Goal: Task Accomplishment & Management: Manage account settings

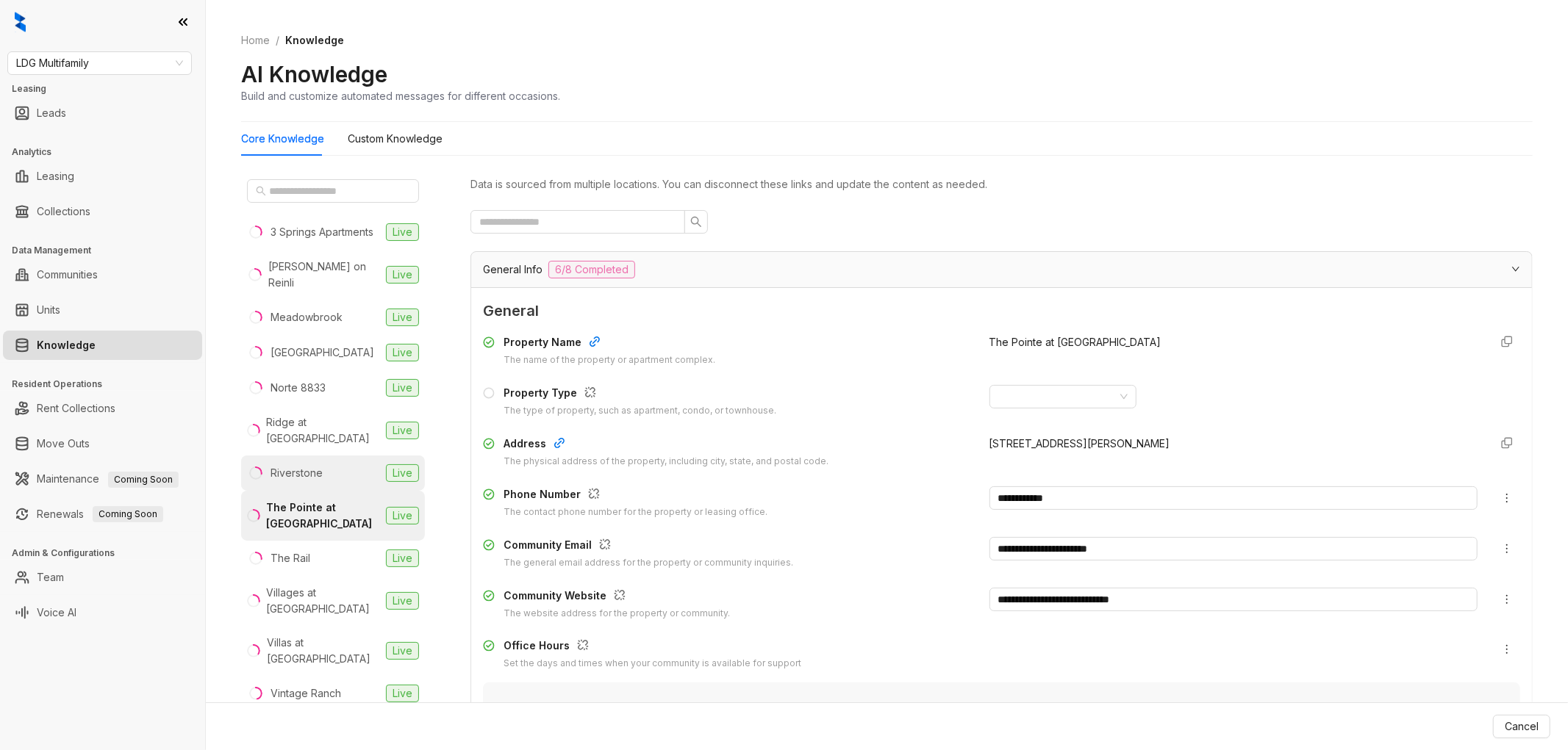
scroll to position [979, 0]
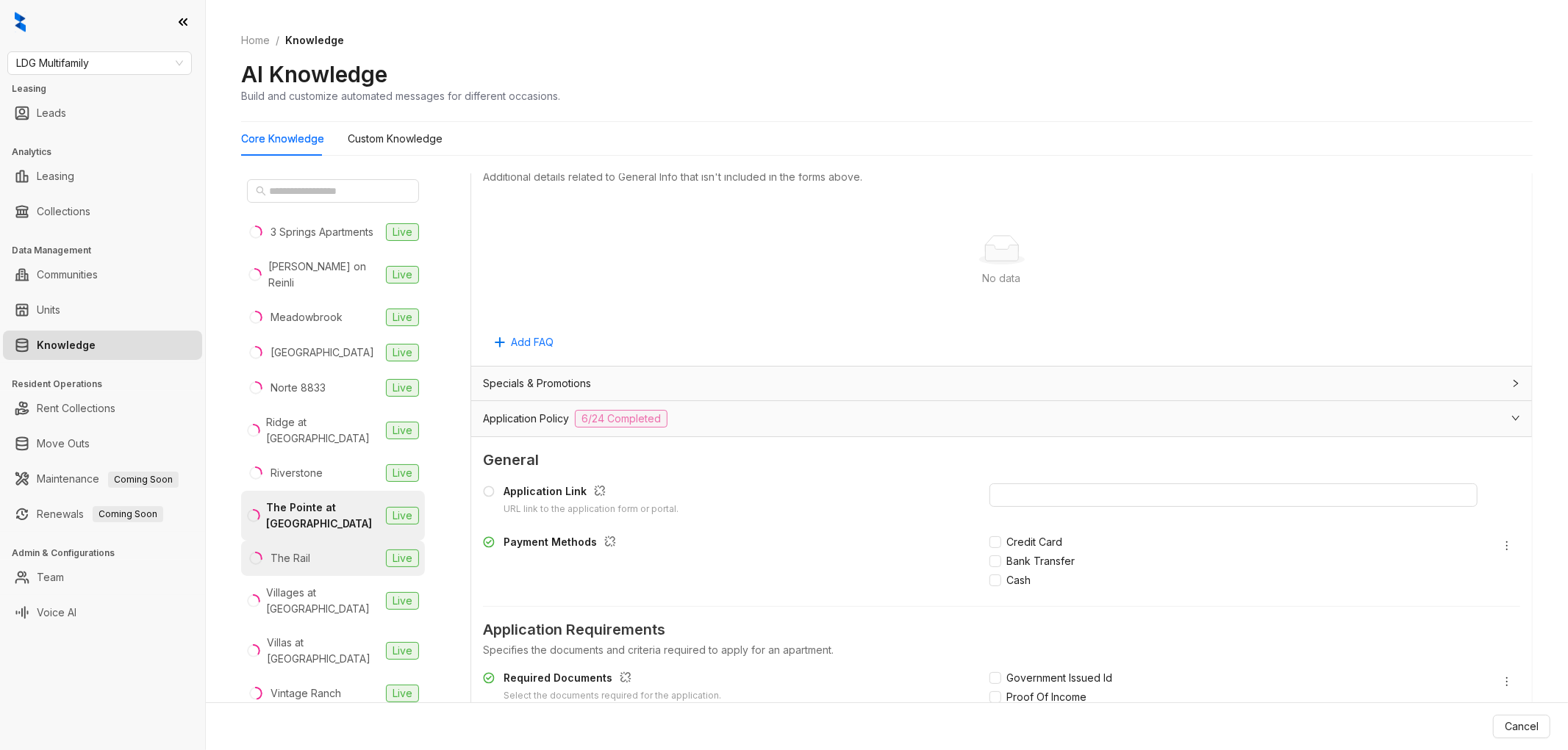
click at [292, 566] on div "The Rail" at bounding box center [290, 558] width 39 height 16
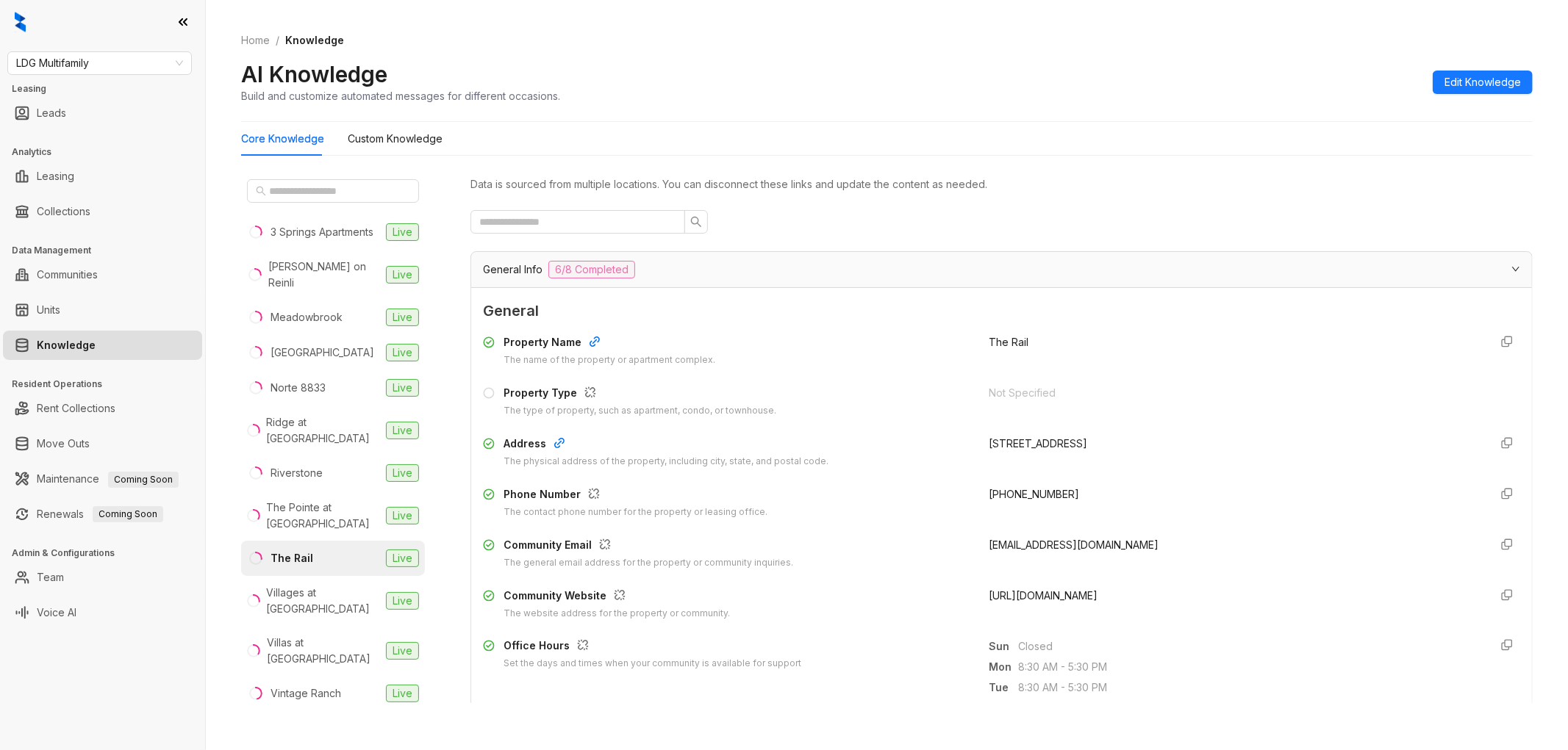
scroll to position [245, 0]
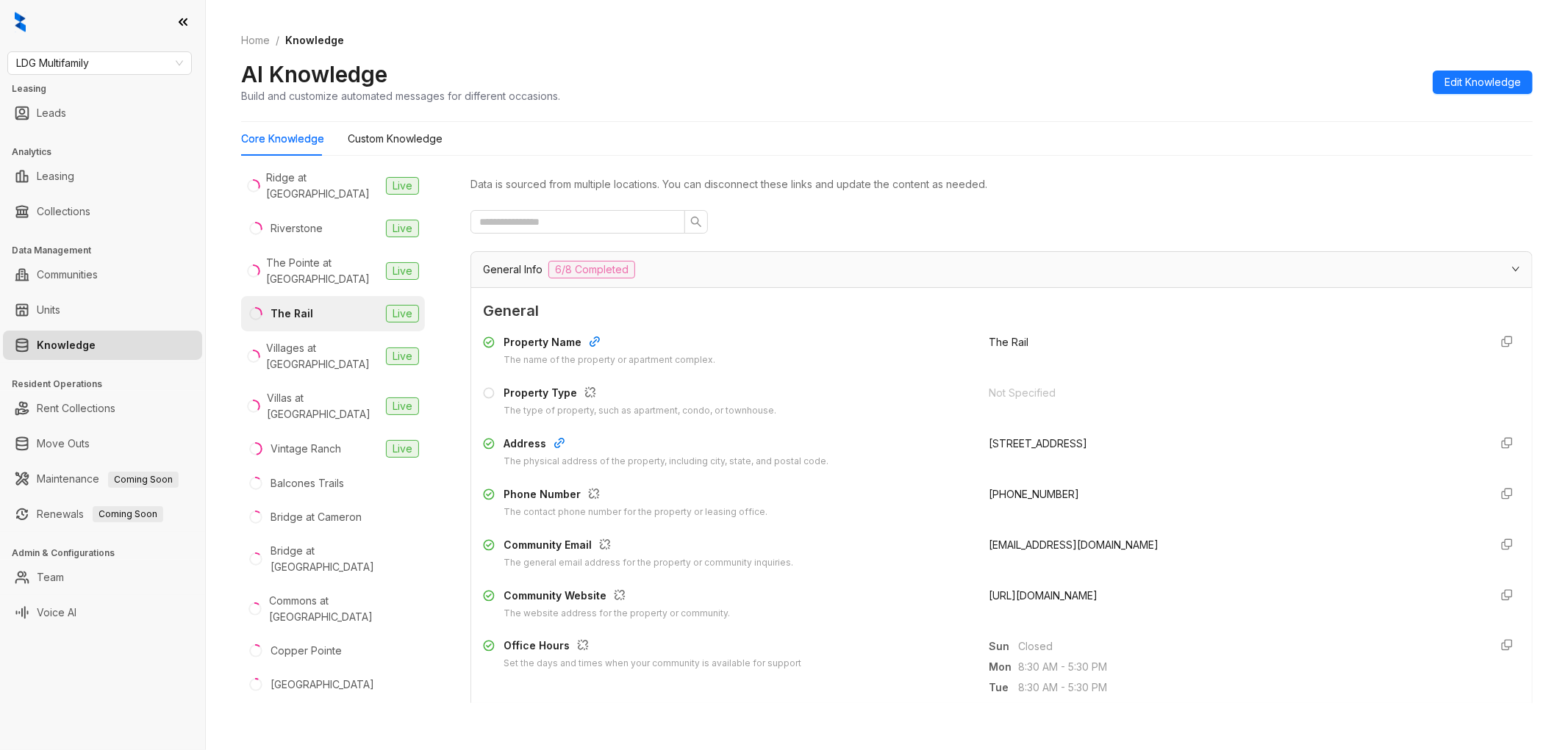
drag, startPoint x: 1100, startPoint y: 596, endPoint x: 968, endPoint y: 596, distance: 132.0
click at [968, 596] on div "Community Website The website address for the property or community. [URL][DOMA…" at bounding box center [1001, 604] width 1037 height 33
copy span "[URL][DOMAIN_NAME]"
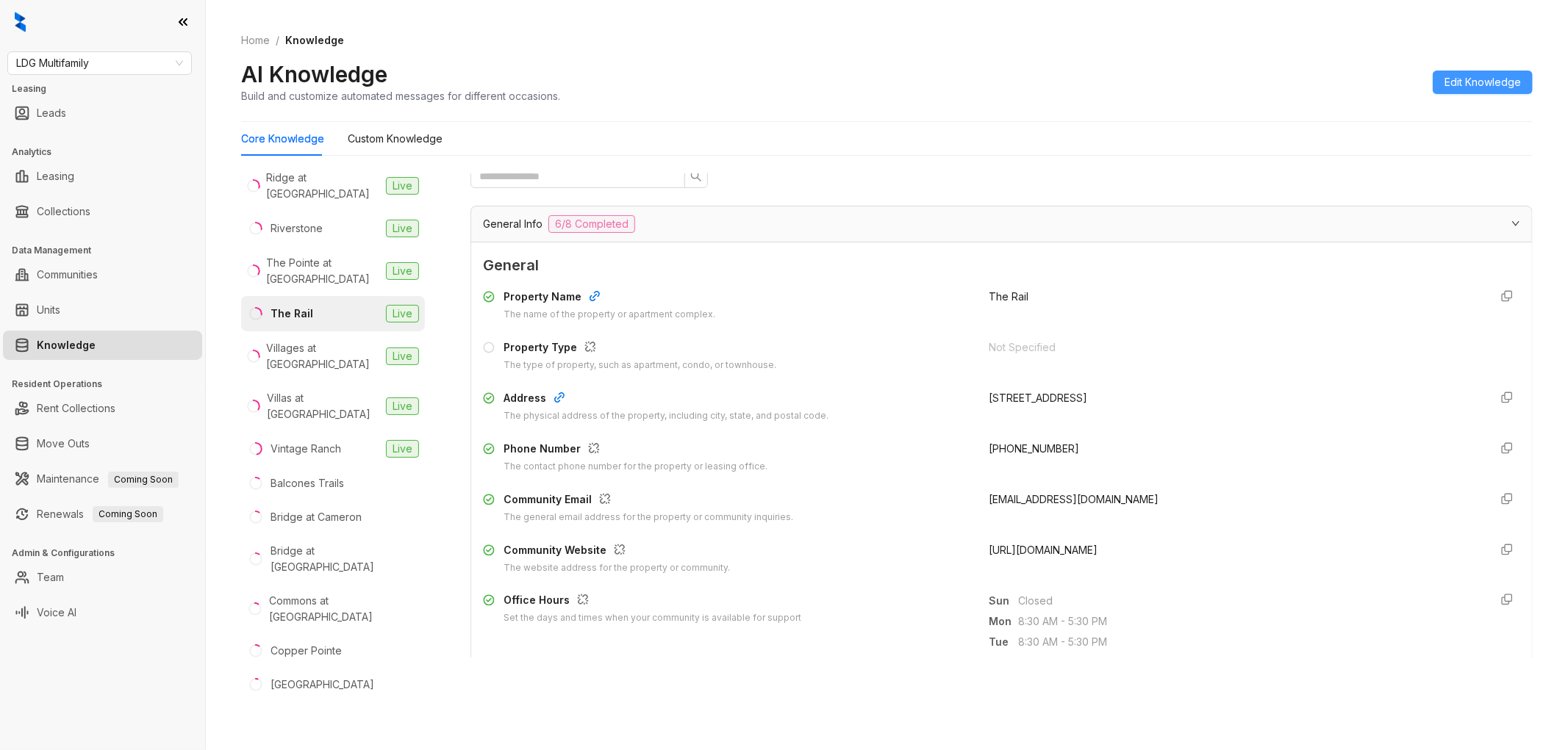
click at [1457, 79] on span "Edit Knowledge" at bounding box center [1483, 82] width 77 height 16
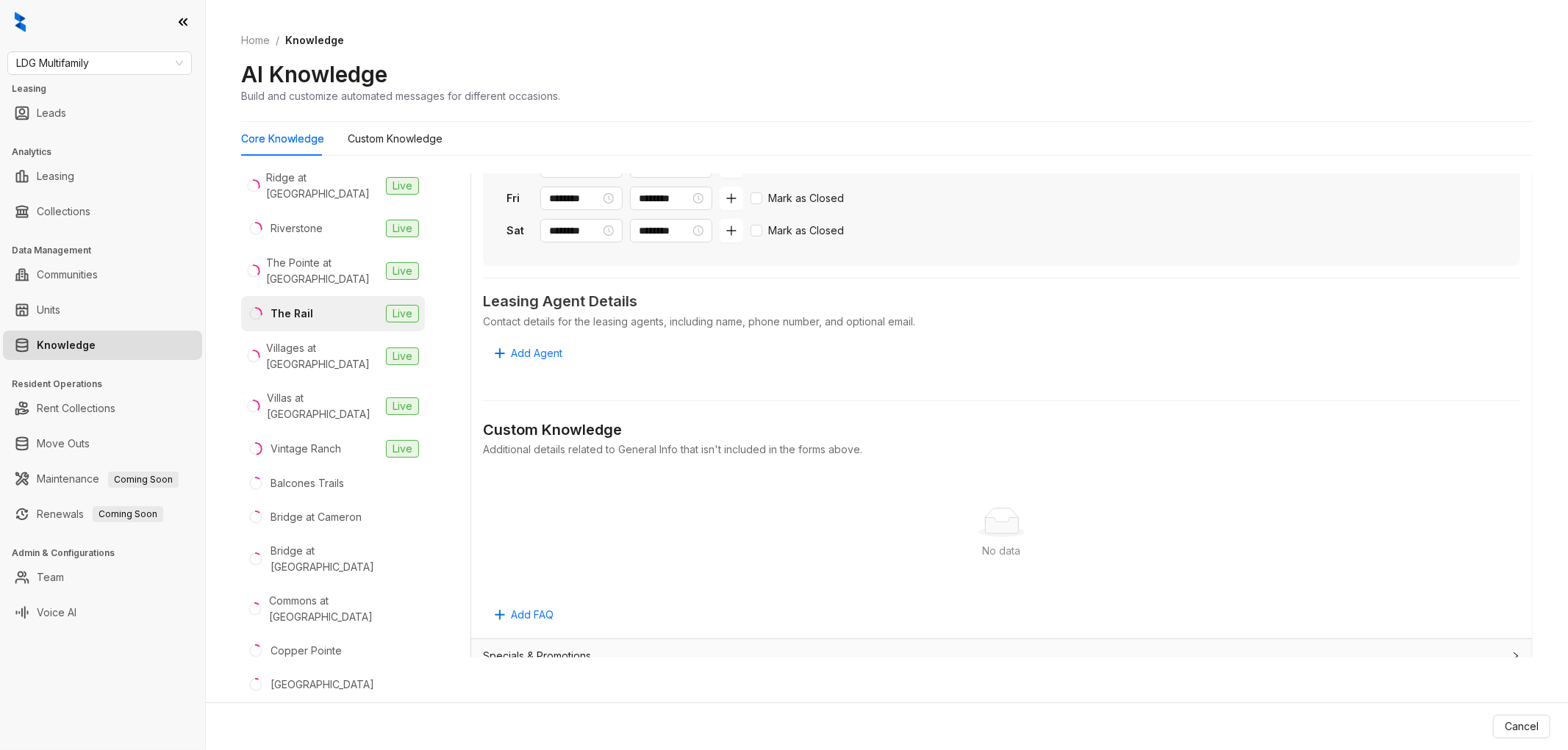
scroll to position [735, 0]
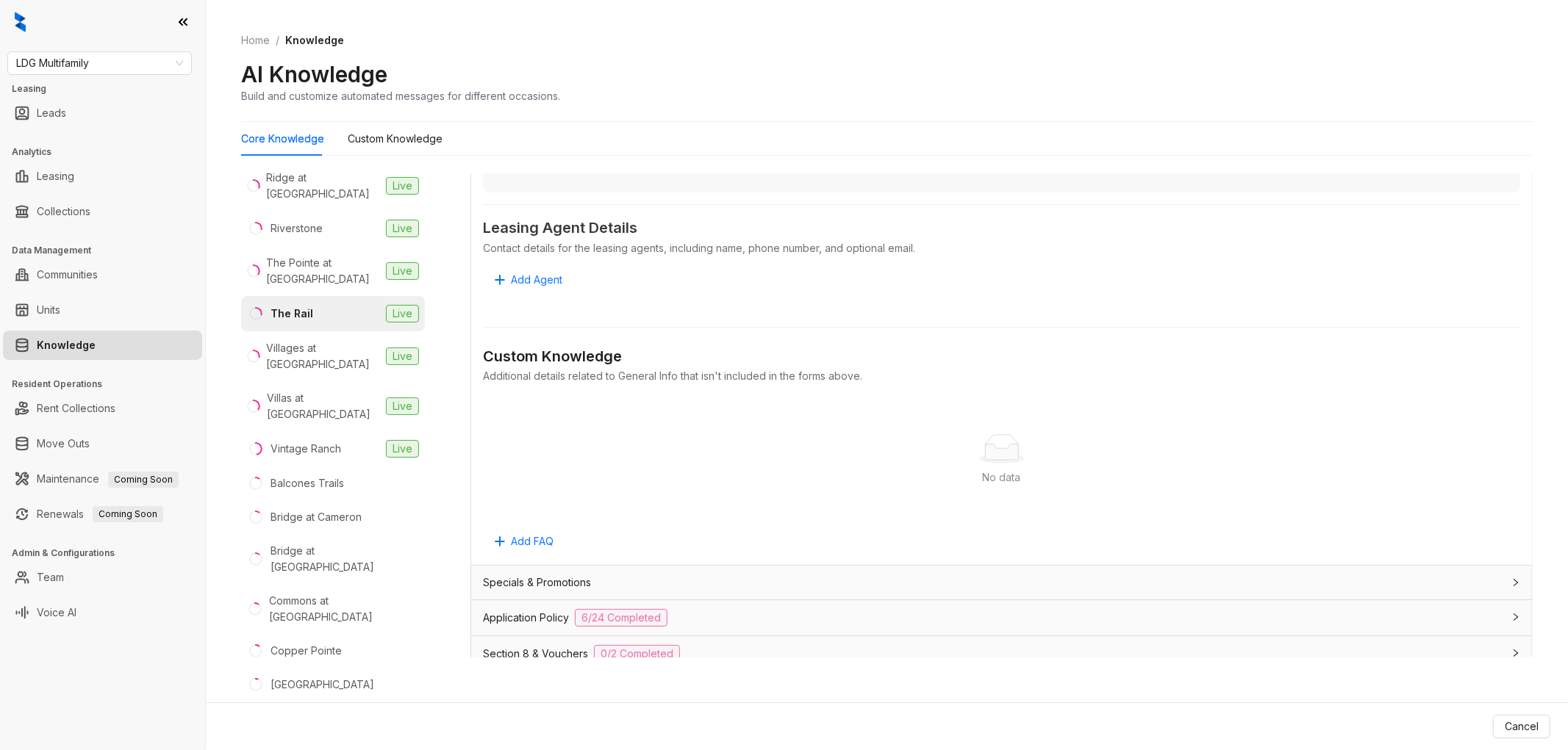
drag, startPoint x: 753, startPoint y: 625, endPoint x: 920, endPoint y: 561, distance: 178.8
click at [754, 622] on div "Application Policy 6/24 Completed" at bounding box center [992, 618] width 1020 height 18
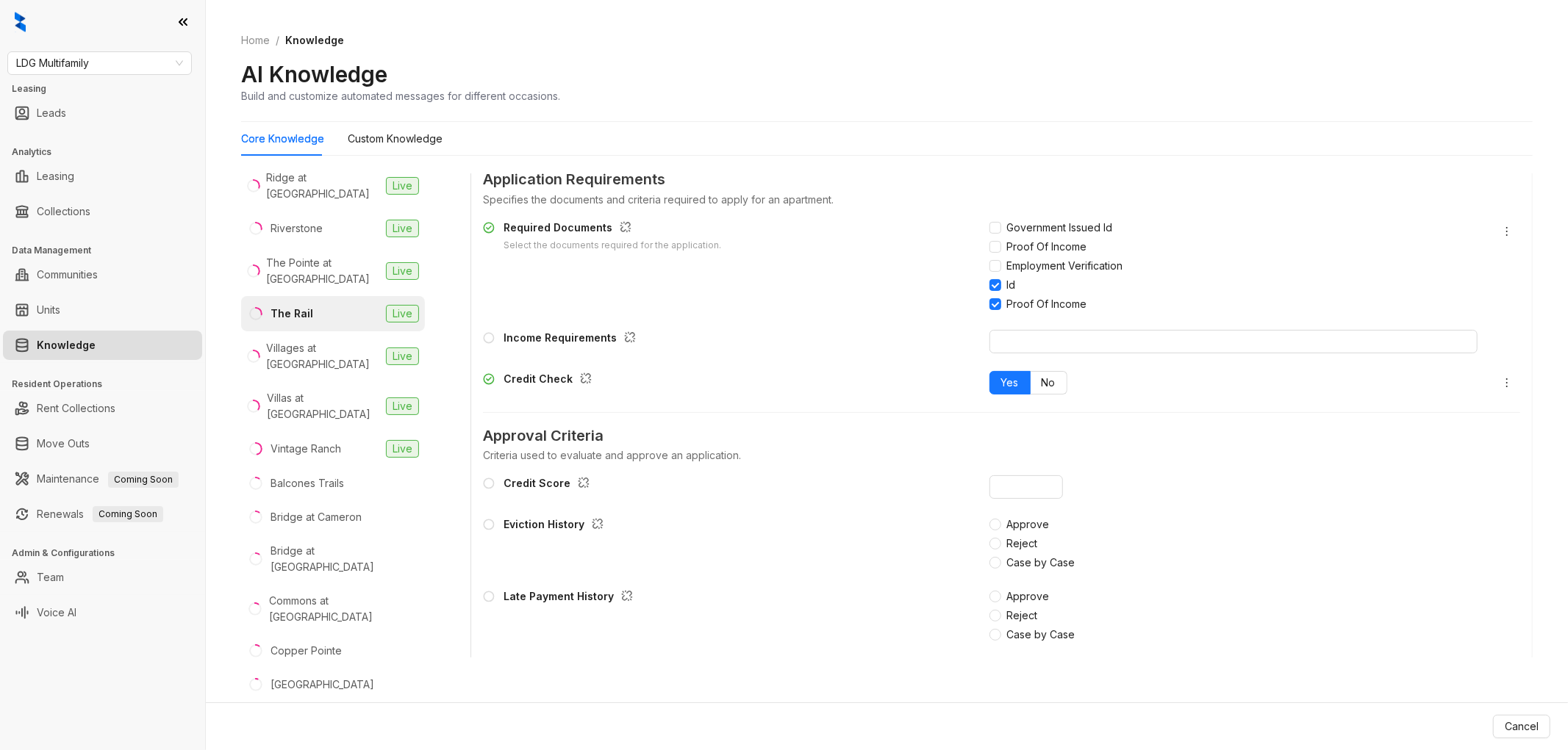
scroll to position [1225, 0]
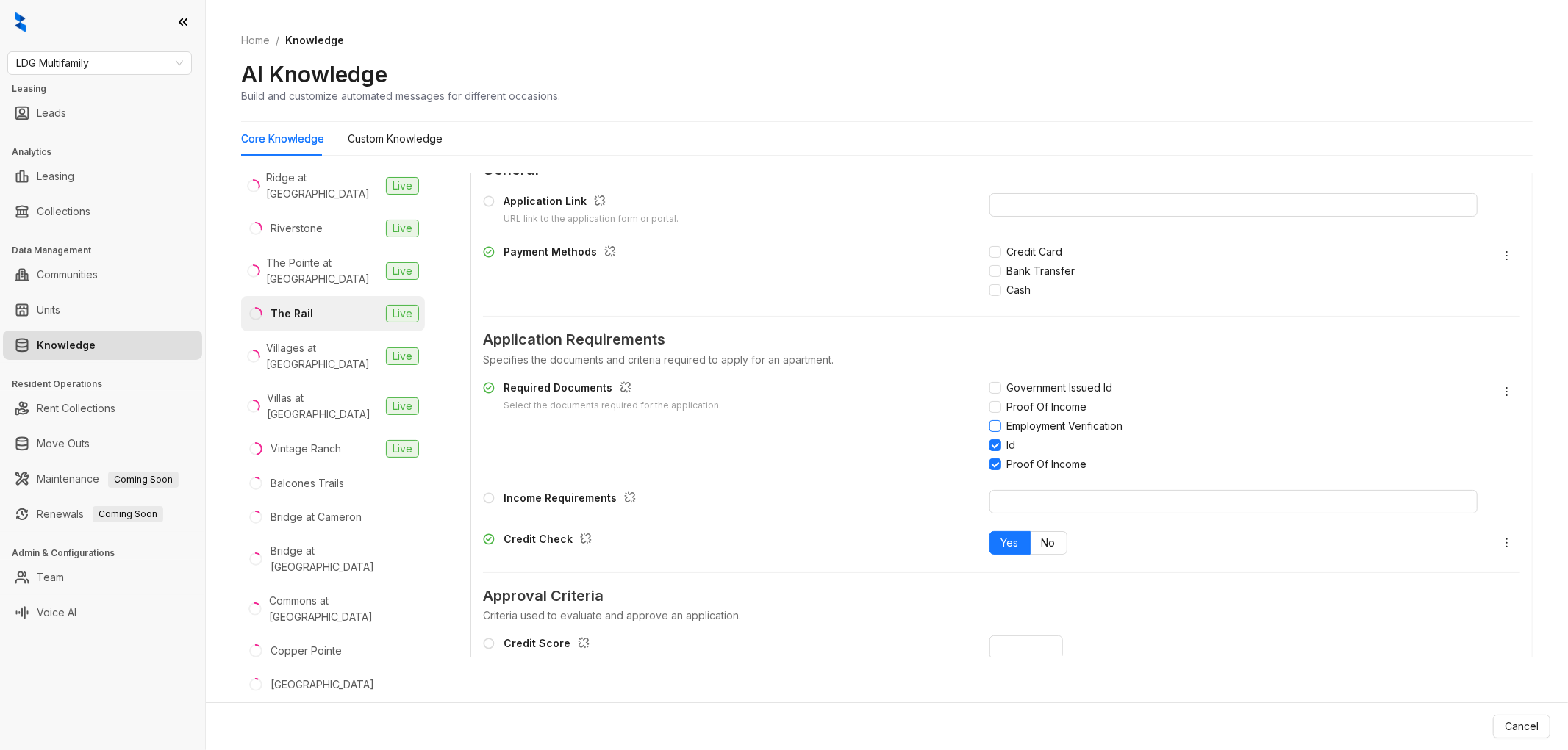
click at [989, 420] on div "Government Issued Id Proof Of Income Employment Verification Id Proof Of Income" at bounding box center [1234, 426] width 489 height 93
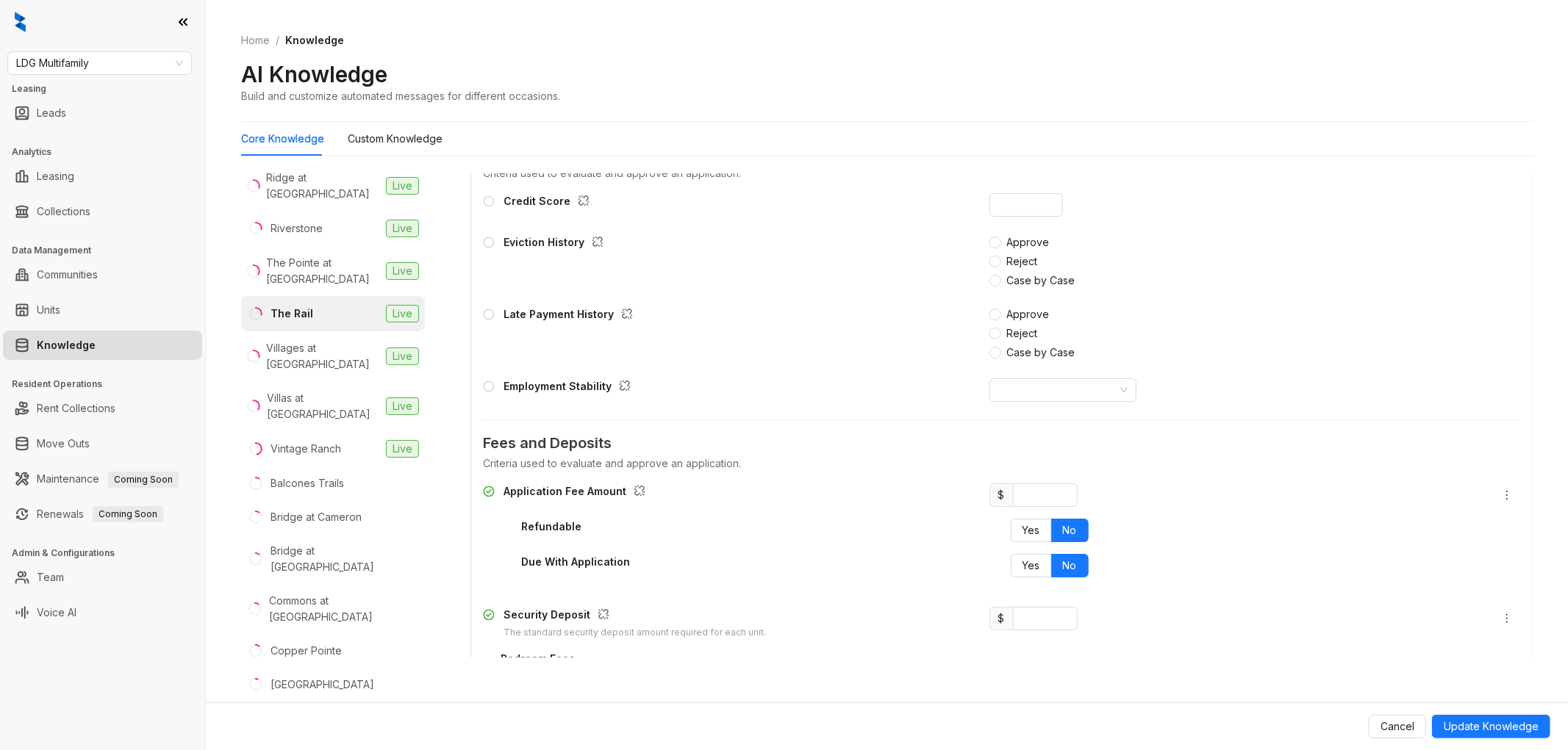
scroll to position [1796, 0]
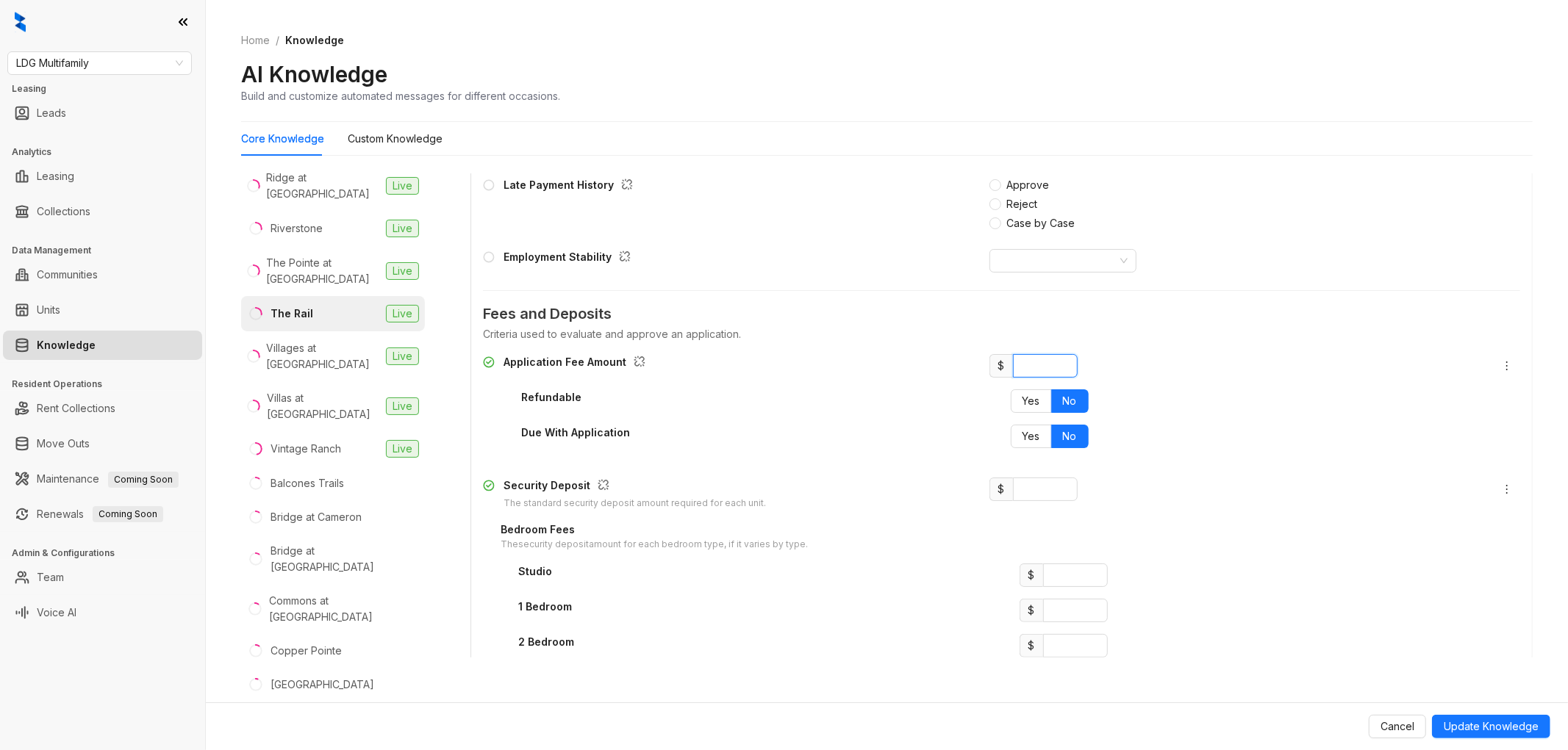
drag, startPoint x: 1032, startPoint y: 364, endPoint x: 998, endPoint y: 364, distance: 34.0
click at [1013, 364] on input "*" at bounding box center [1045, 366] width 65 height 24
type input "**"
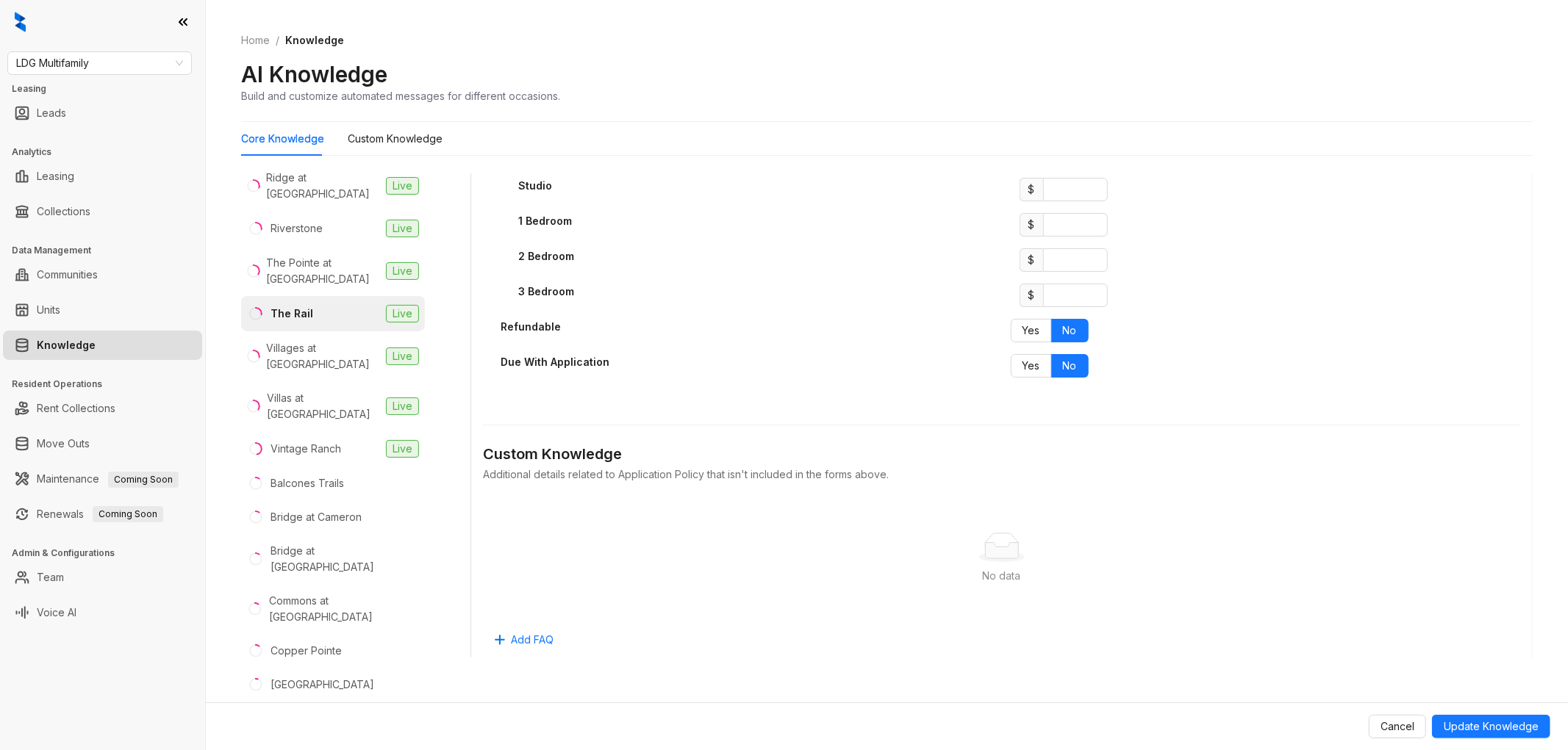
scroll to position [2857, 0]
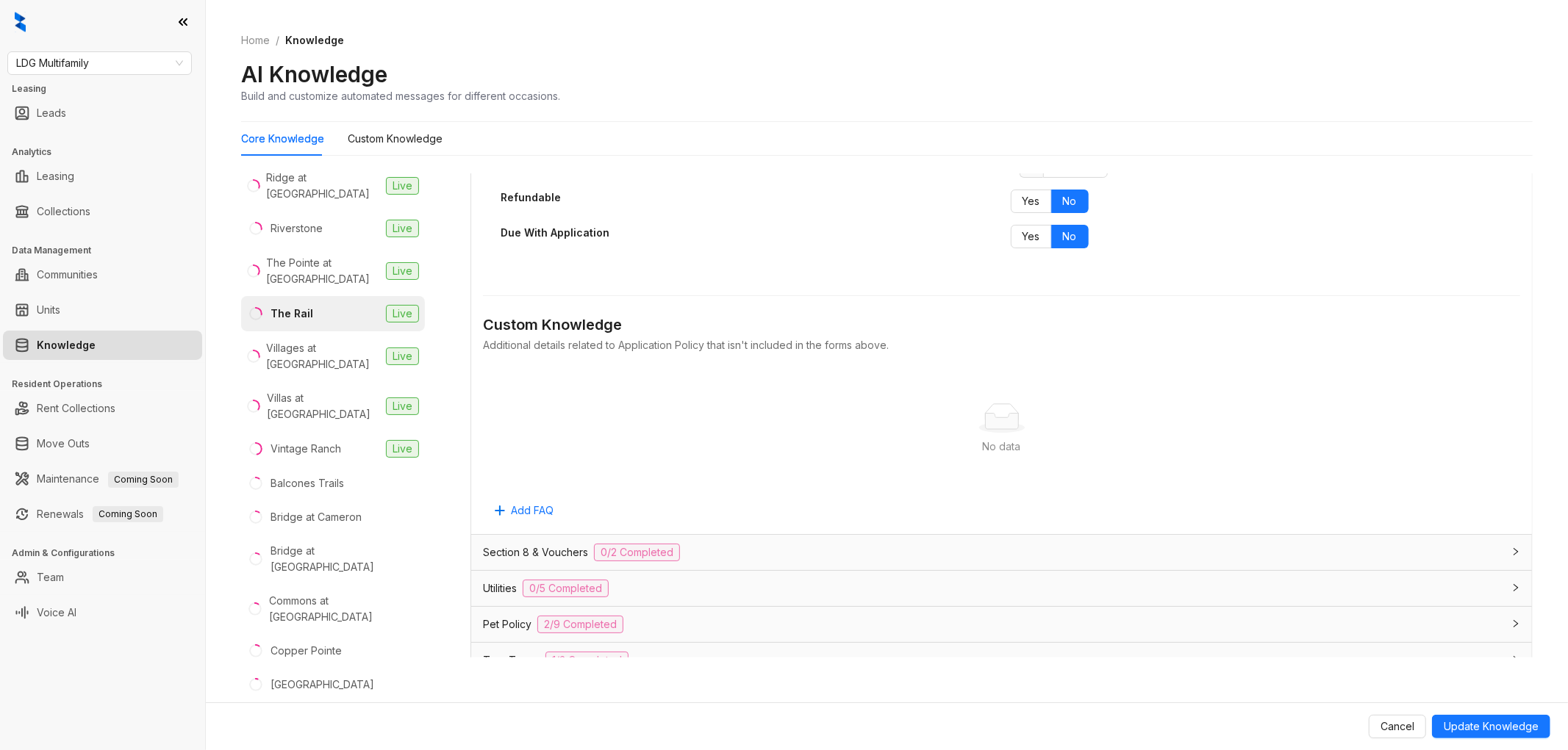
click at [746, 637] on div "Pet Policy 2/9 Completed" at bounding box center [1001, 625] width 1061 height 36
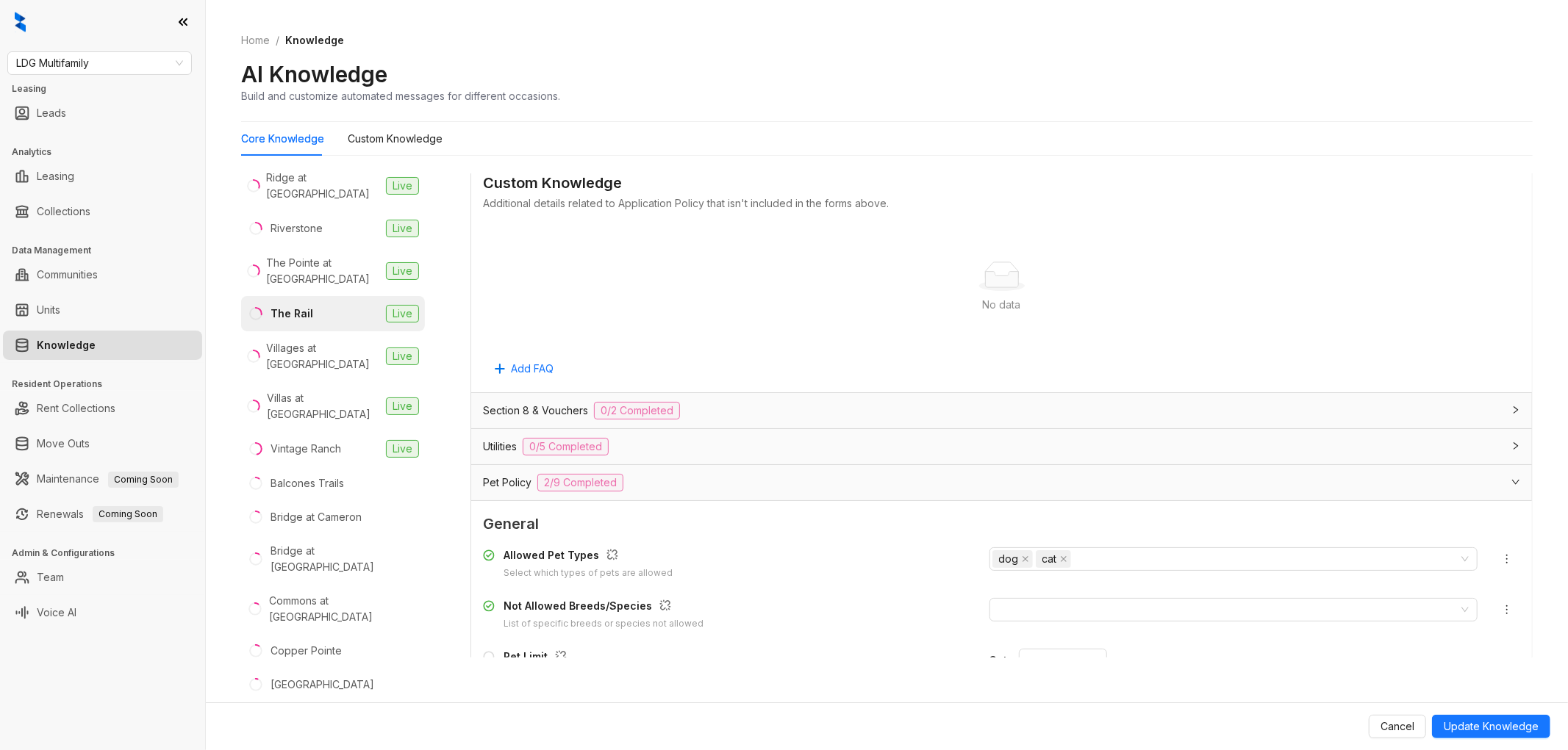
scroll to position [3184, 0]
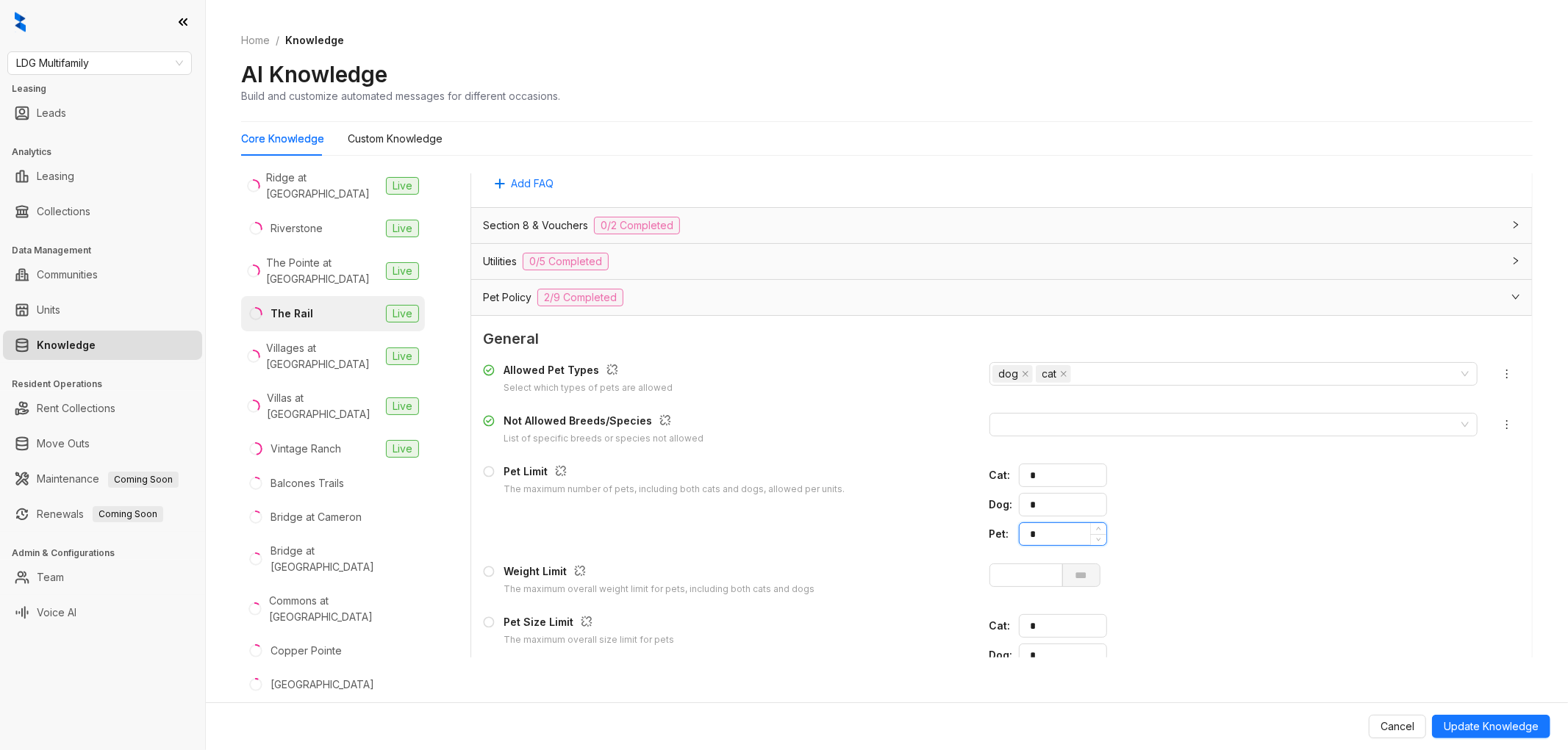
click at [1023, 535] on input "*" at bounding box center [1064, 535] width 84 height 22
type input "*"
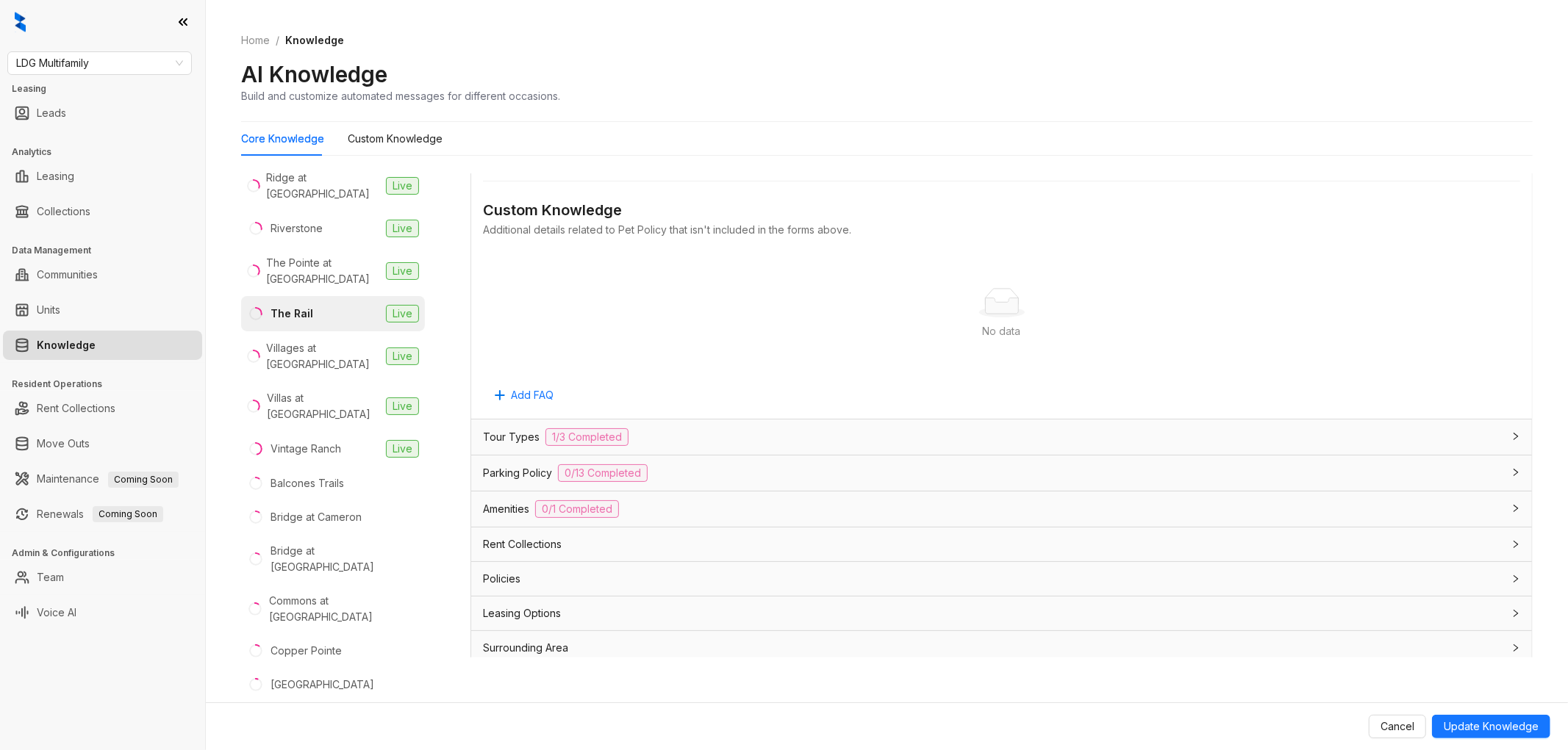
scroll to position [4096, 0]
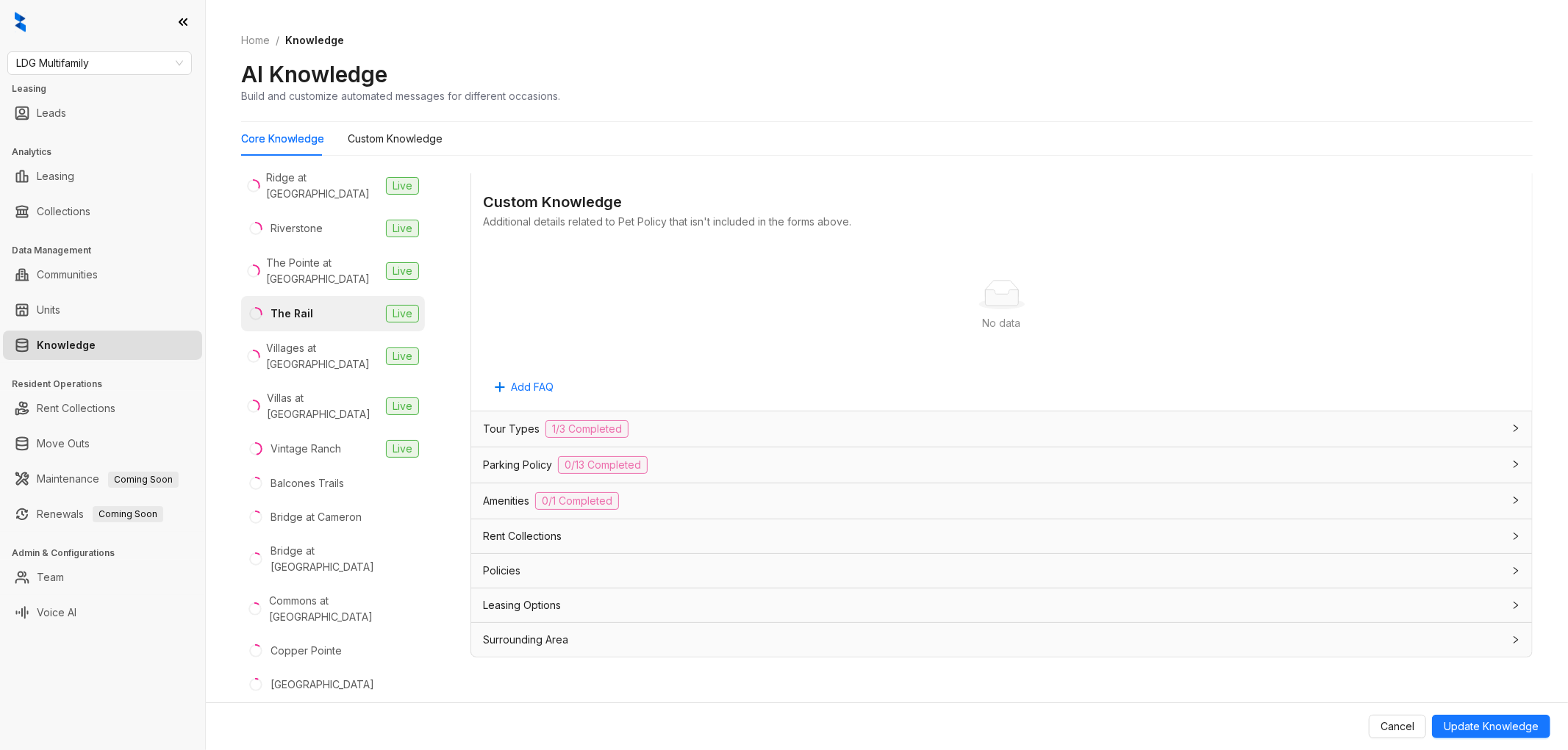
click at [631, 607] on div "Leasing Options" at bounding box center [992, 606] width 1020 height 16
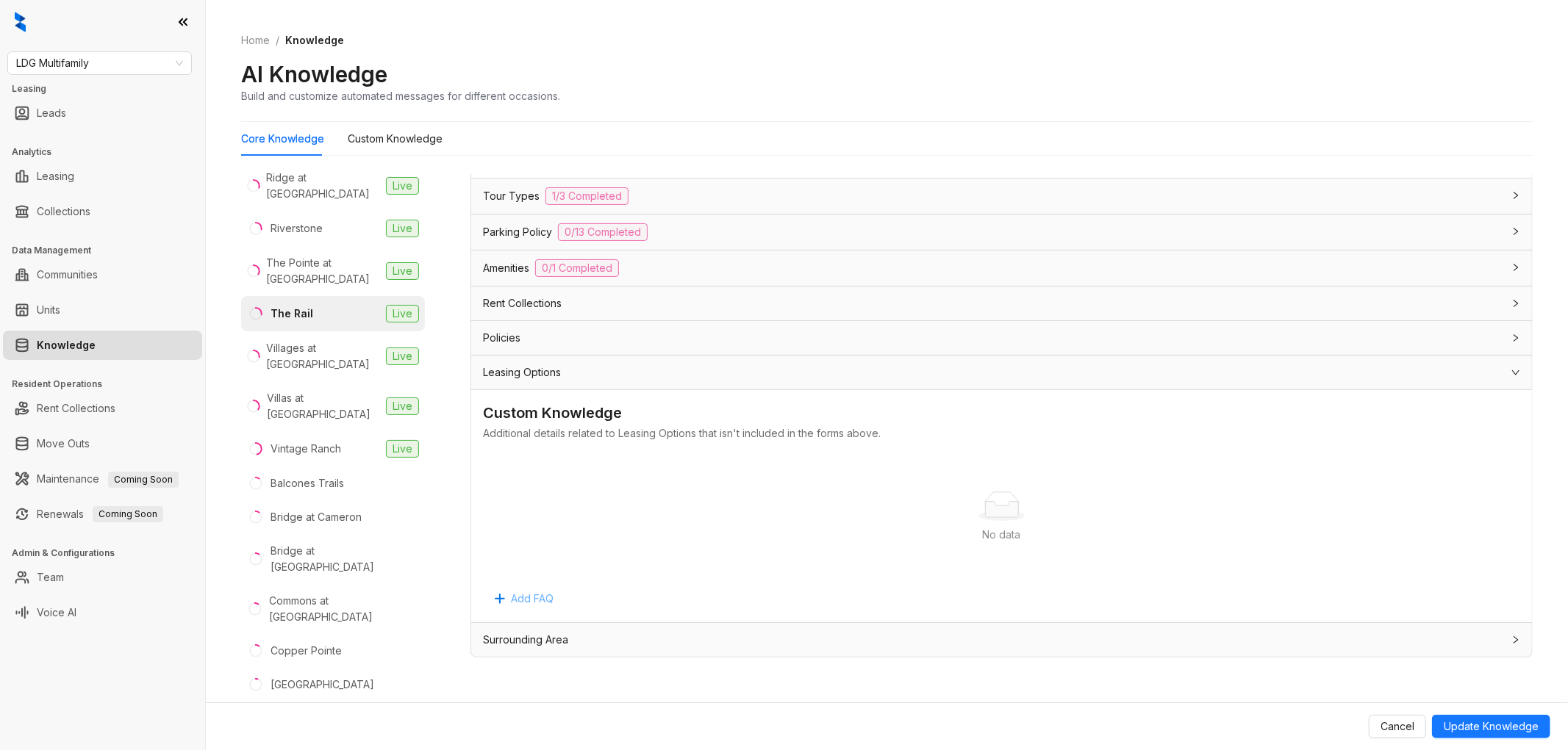
click at [539, 592] on span "Add FAQ" at bounding box center [532, 599] width 42 height 16
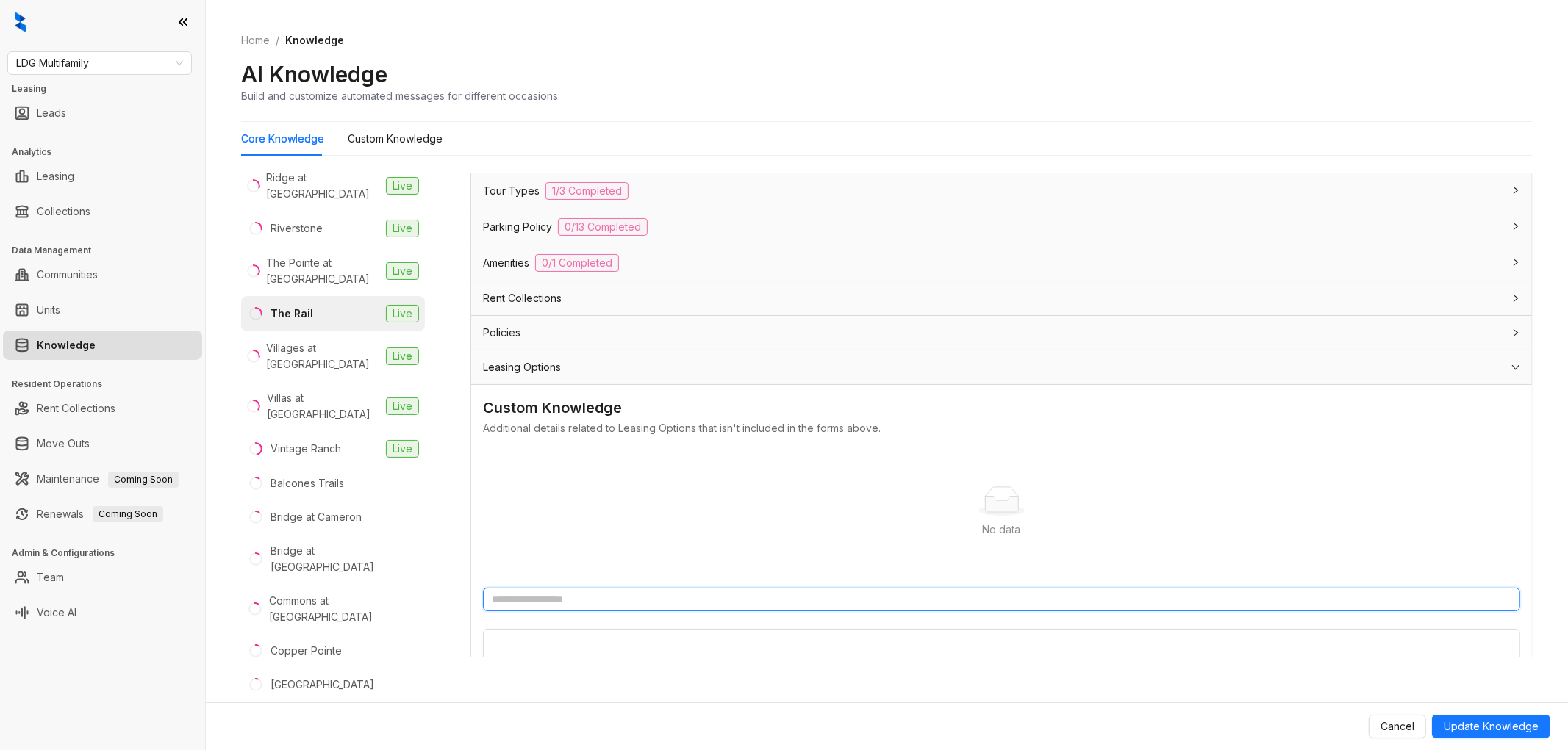
click at [599, 608] on input "text" at bounding box center [1001, 600] width 1037 height 24
type input "**********"
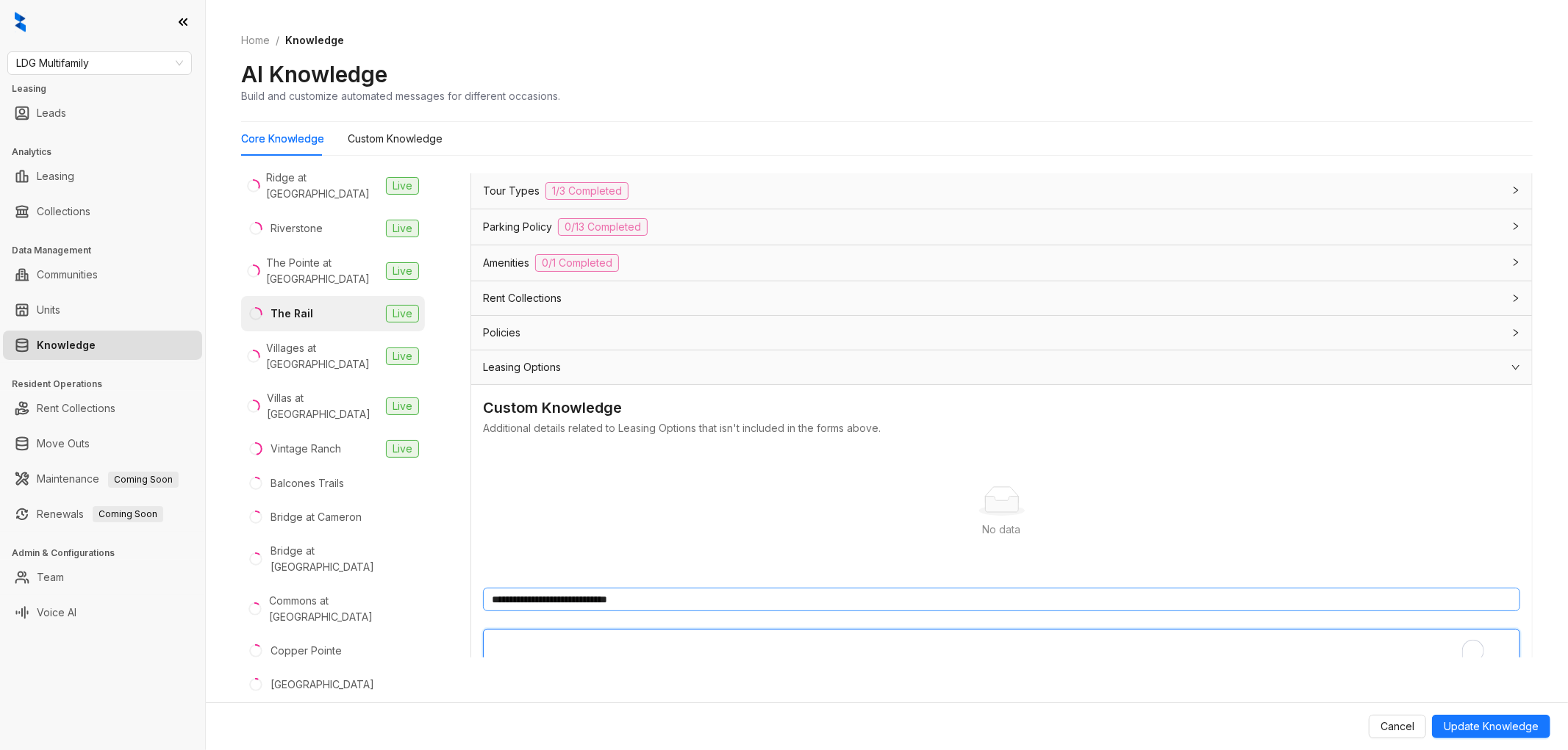
type textarea "*"
type textarea "***"
type textarea "*****"
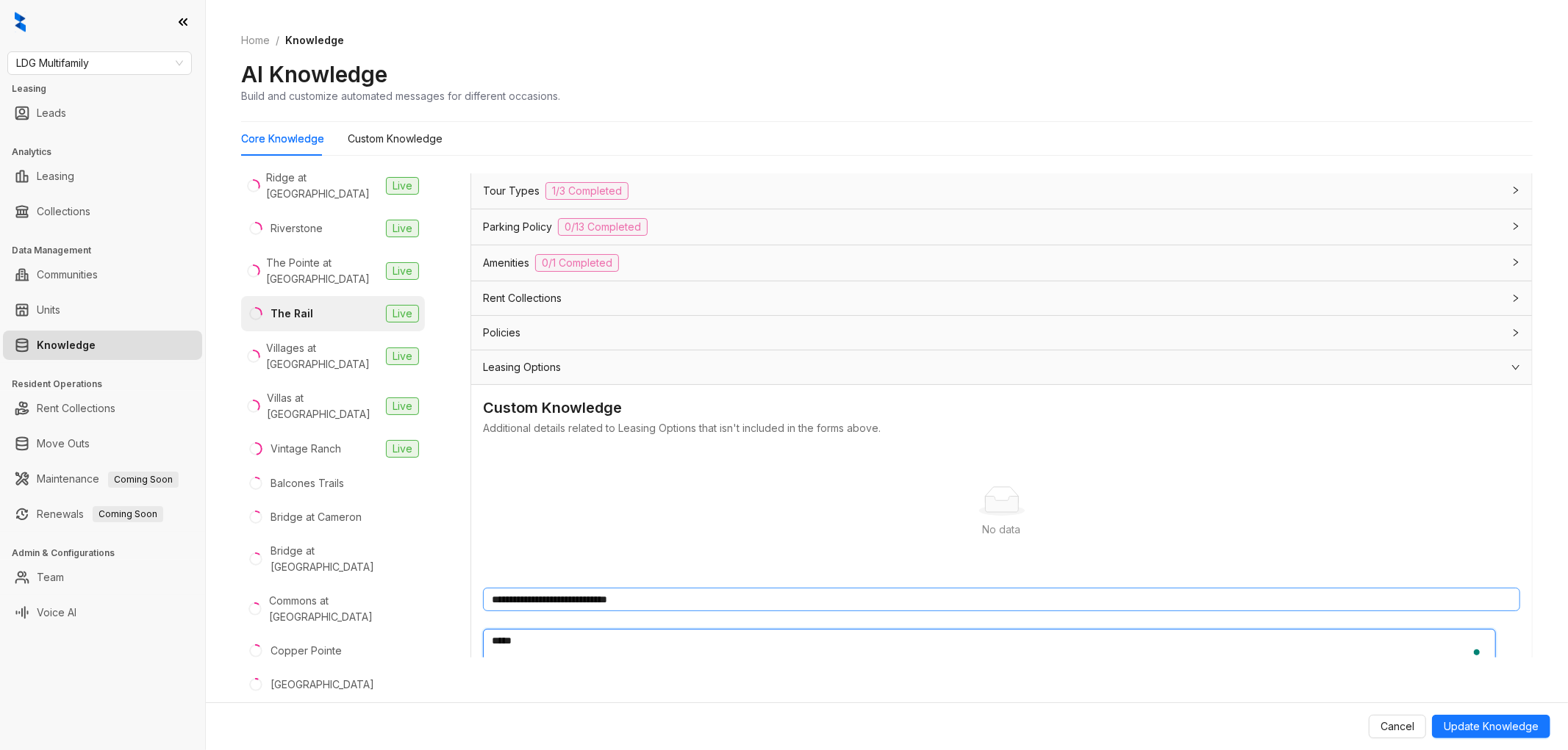
type textarea "******"
type textarea "********"
type textarea "**********"
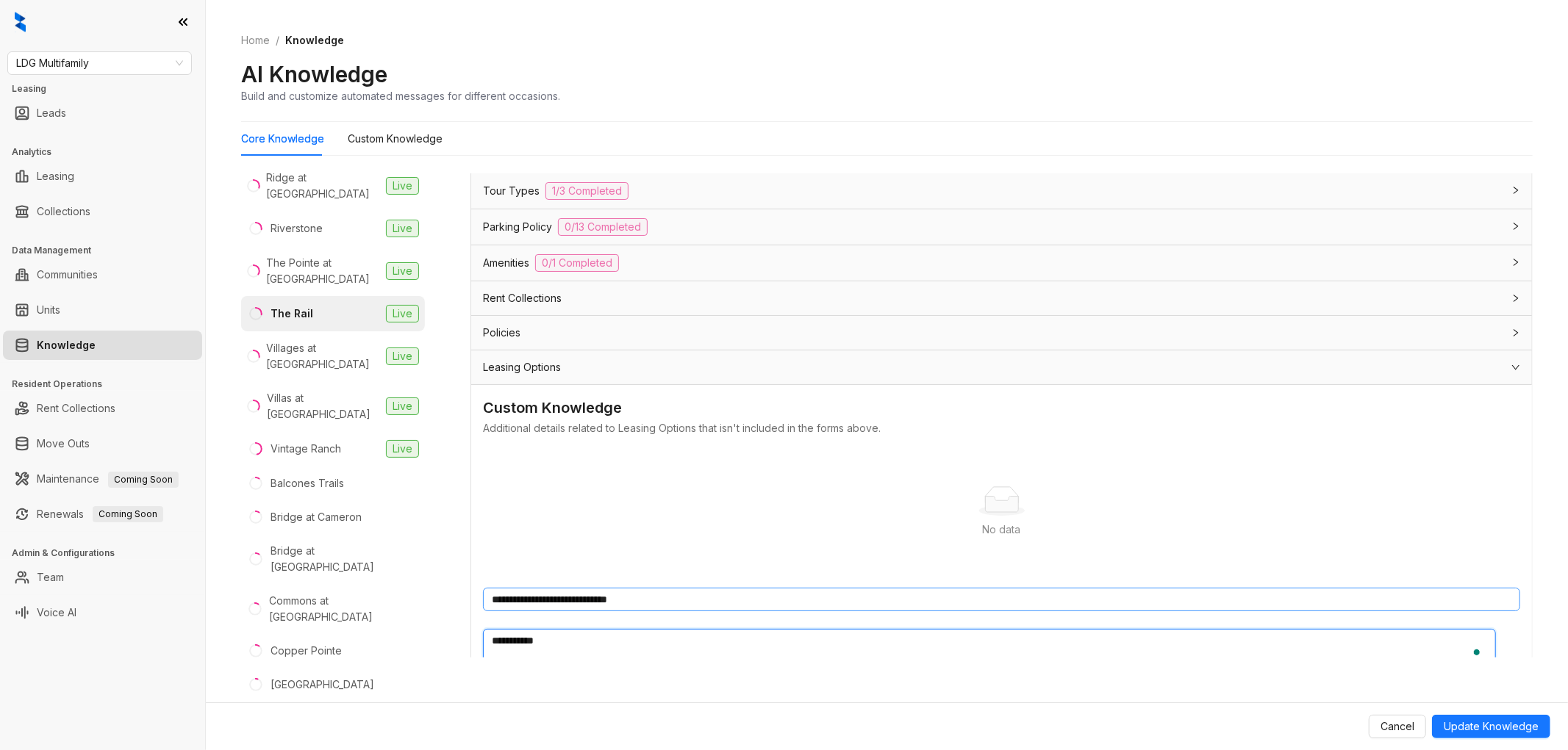
type textarea "**********"
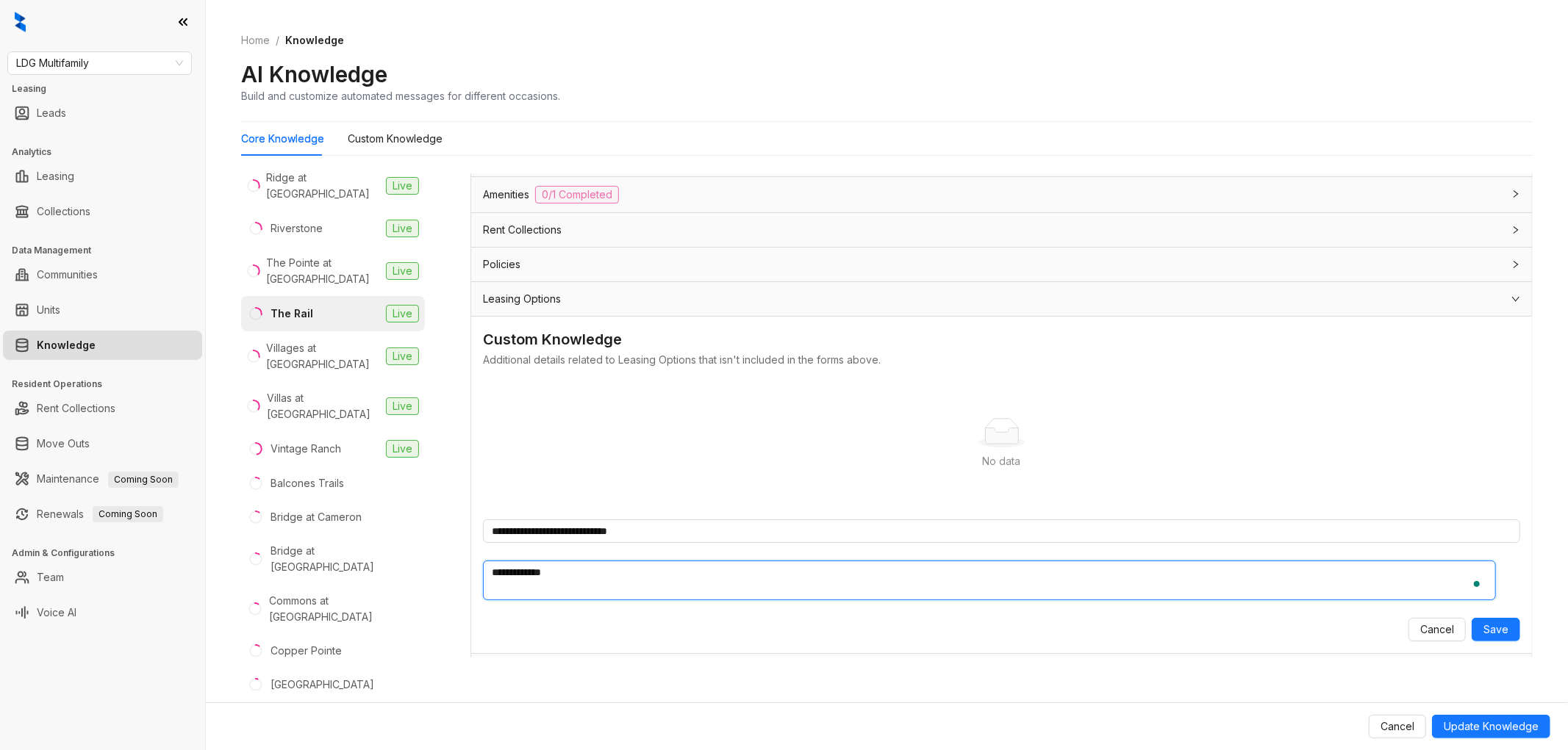
scroll to position [4434, 0]
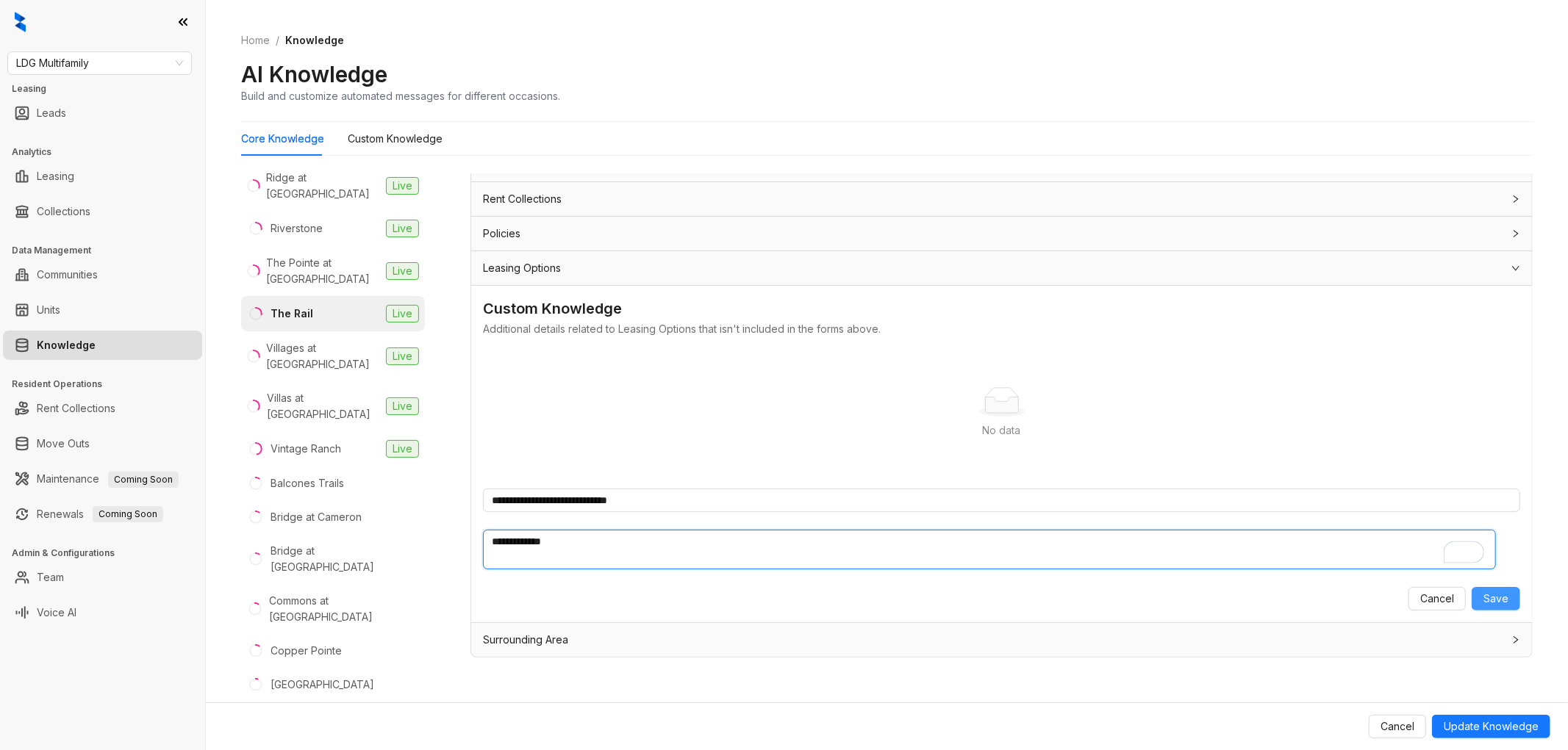
type textarea "**********"
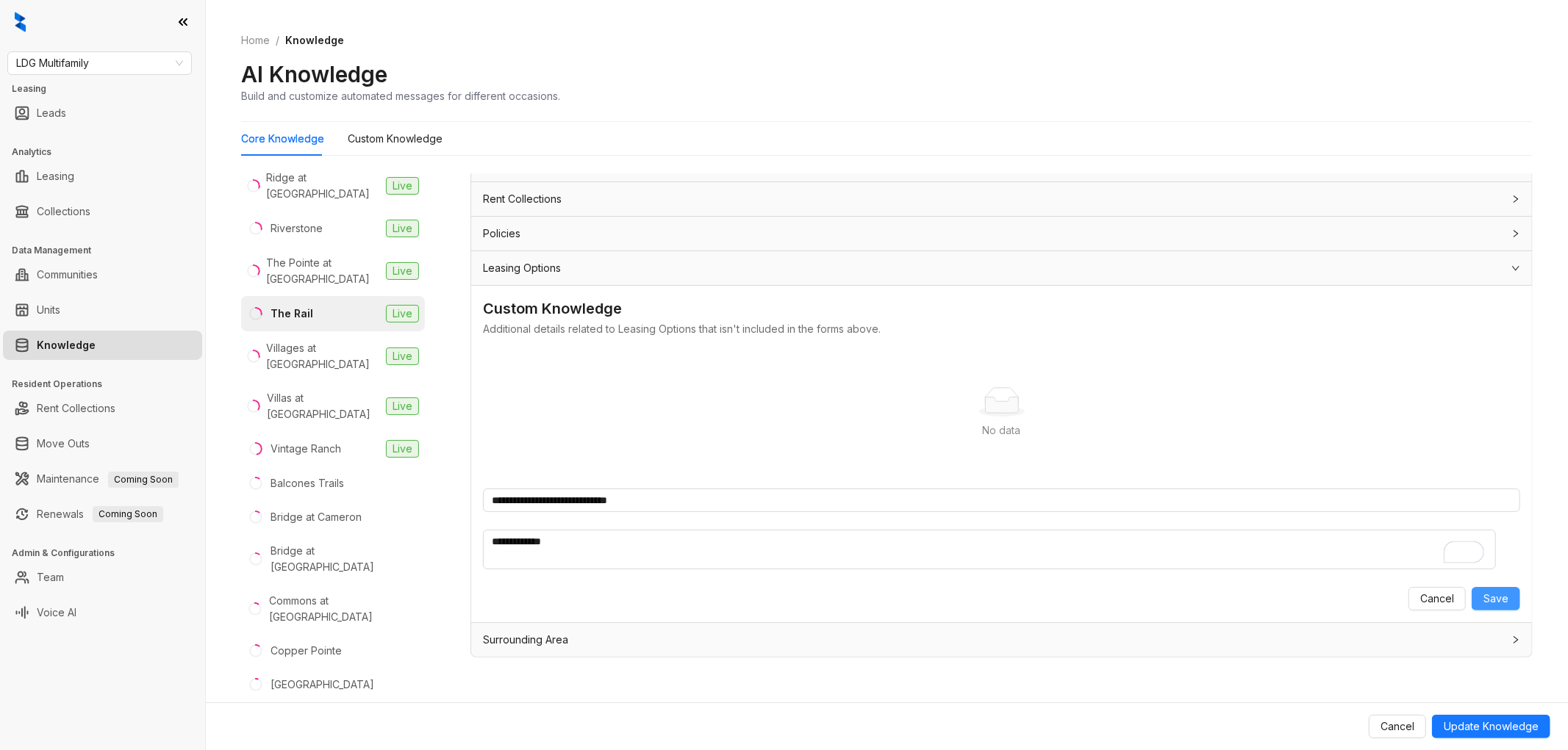
click at [1483, 604] on span "Save" at bounding box center [1496, 599] width 25 height 16
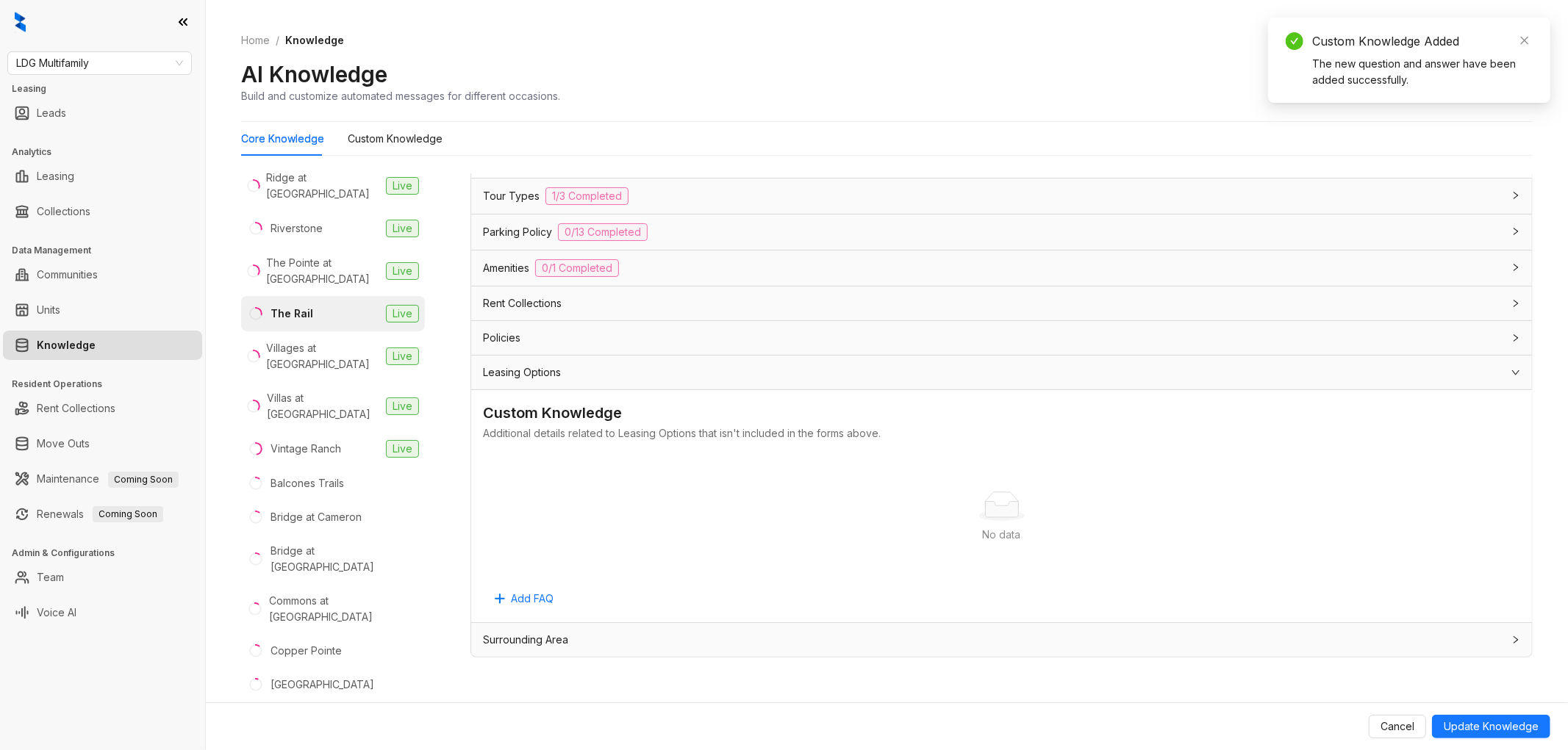
scroll to position [46, 0]
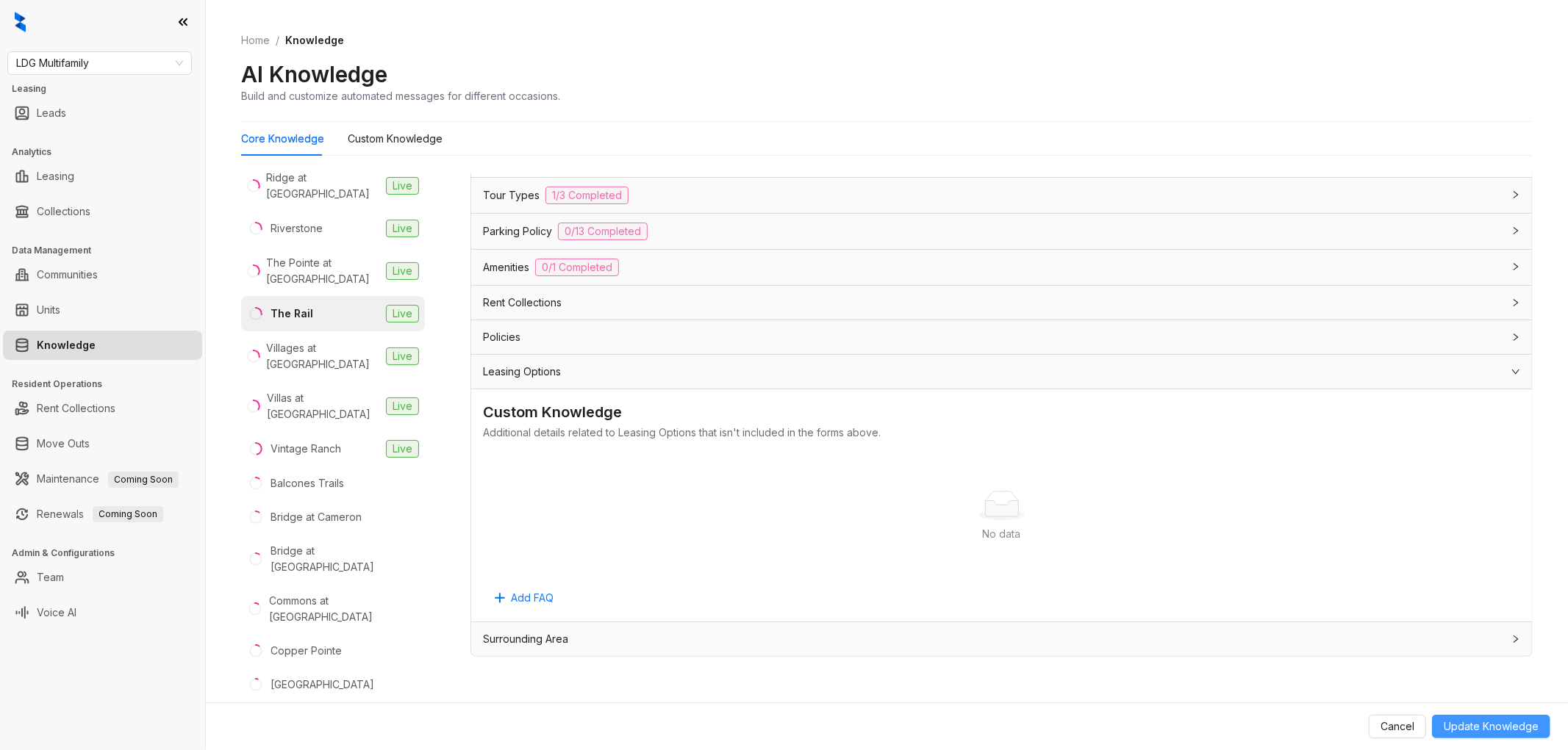
click at [1480, 717] on button "Update Knowledge" at bounding box center [1491, 727] width 118 height 24
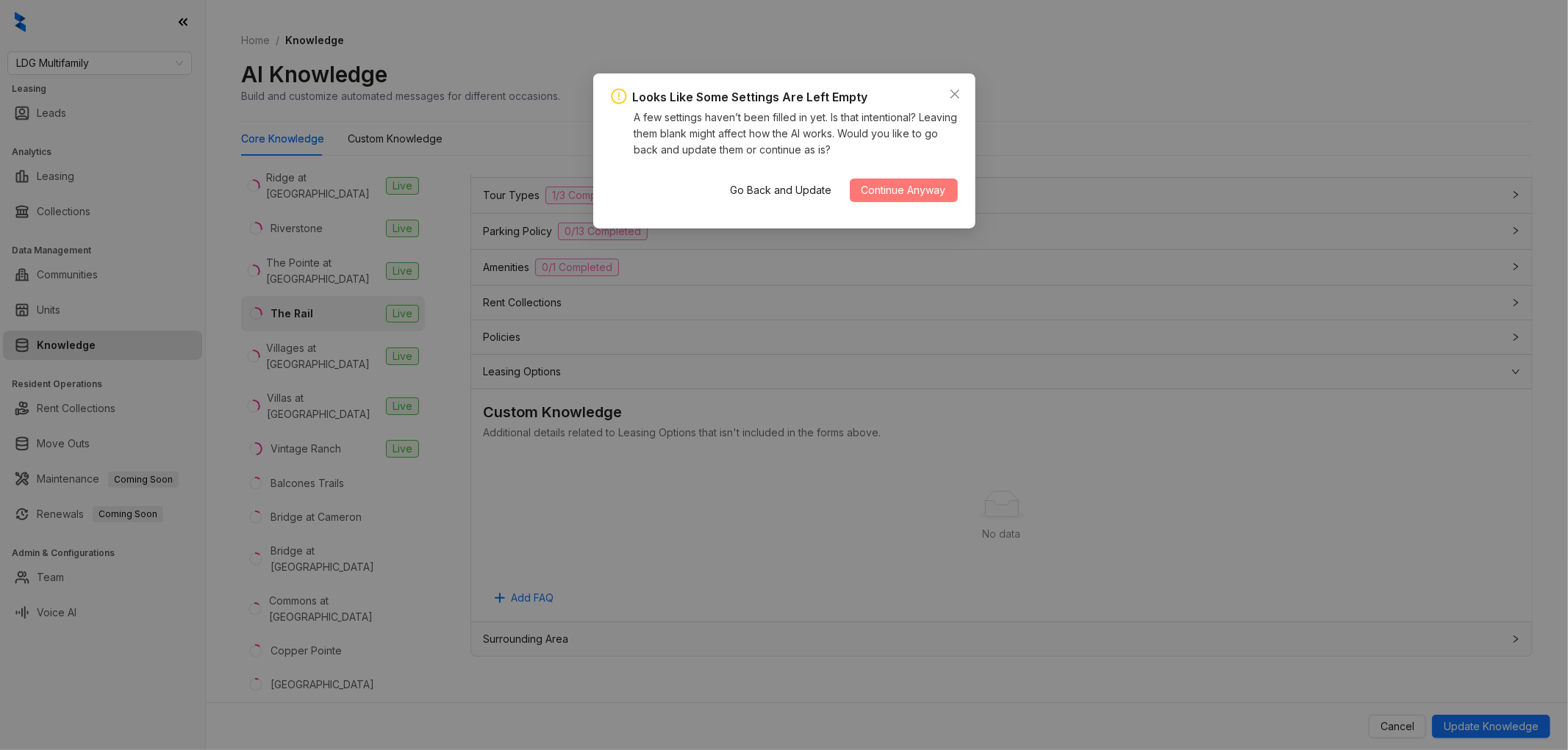
click at [899, 178] on button "Continue Anyway" at bounding box center [903, 190] width 108 height 24
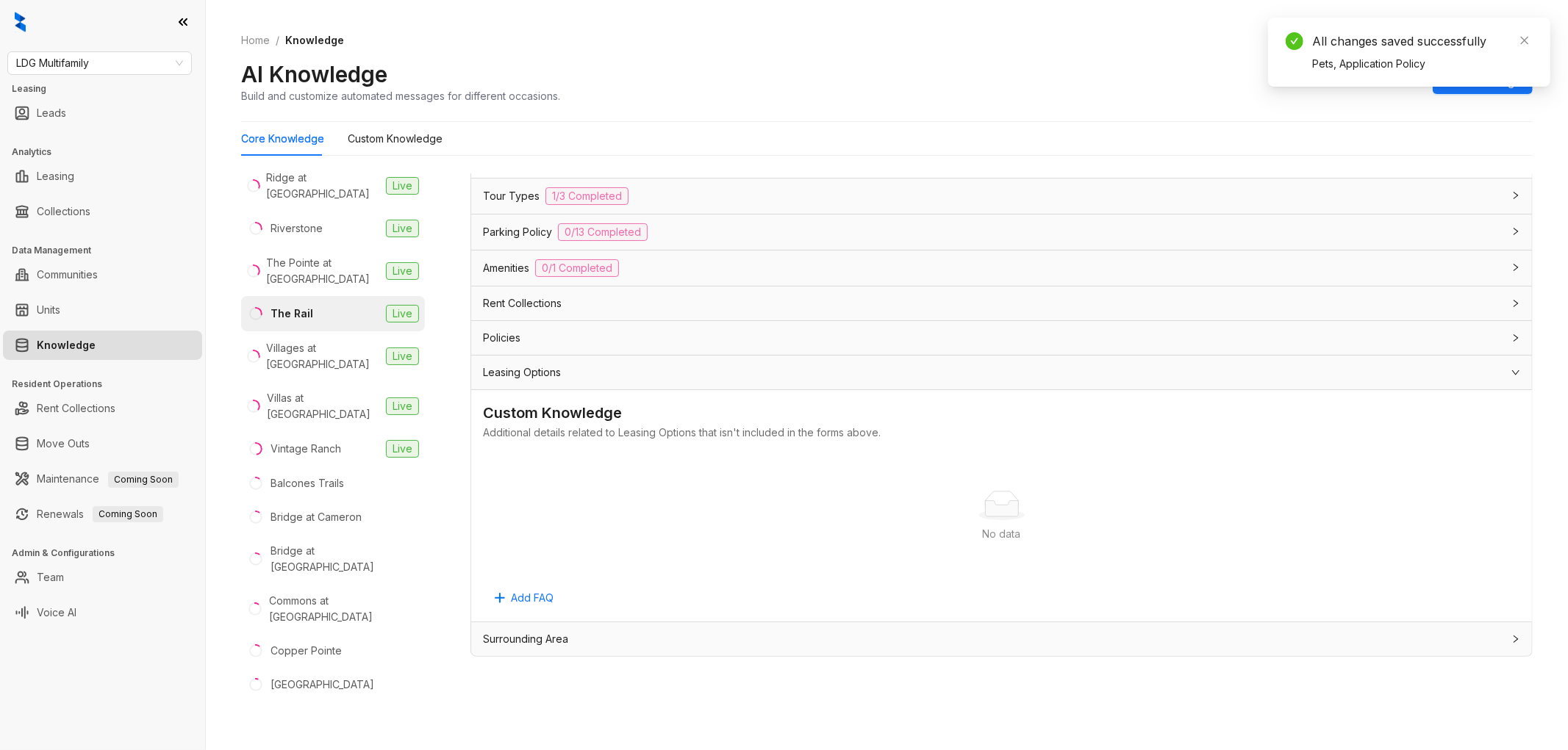
scroll to position [3721, 0]
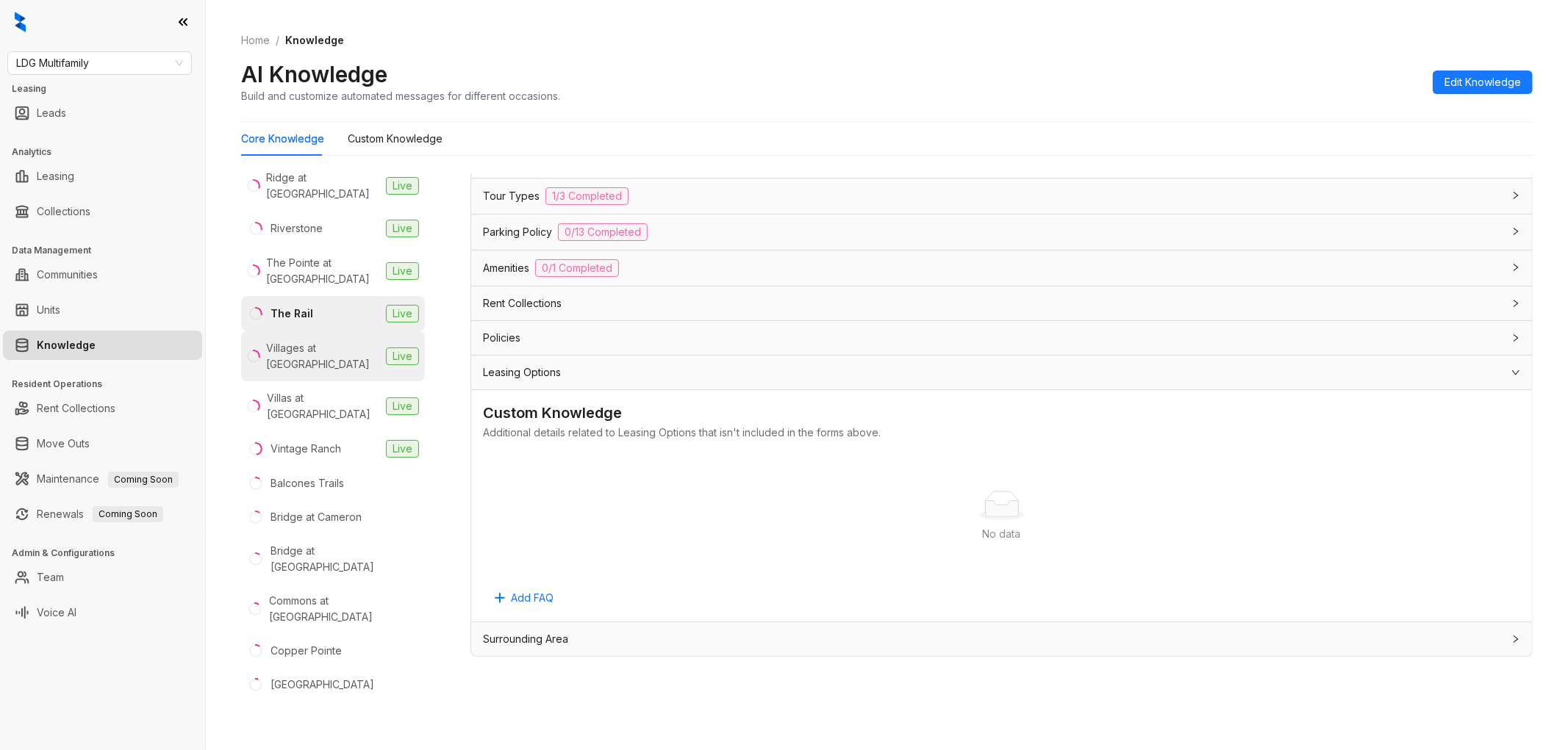
click at [317, 354] on div "Villages at [GEOGRAPHIC_DATA]" at bounding box center [322, 356] width 114 height 33
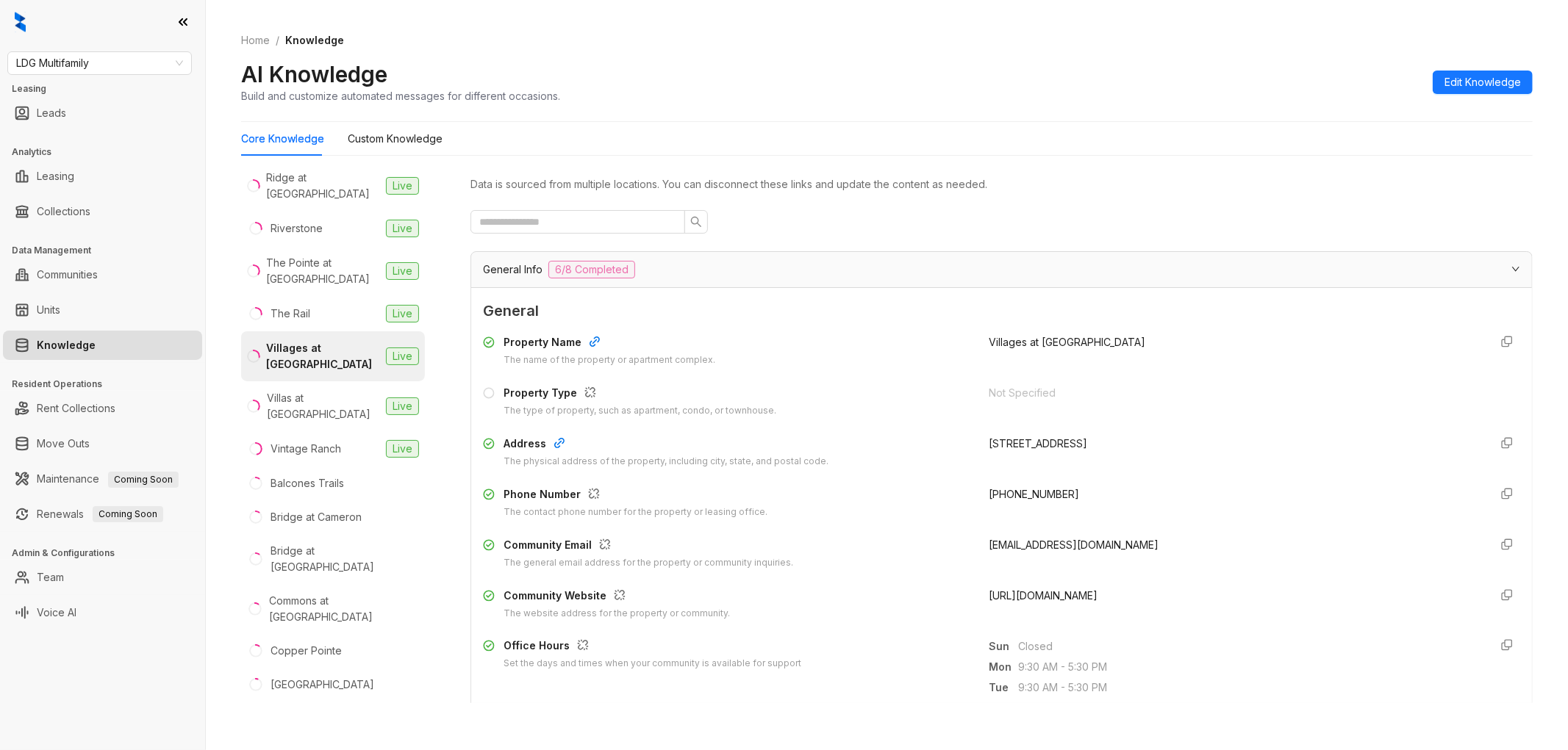
drag, startPoint x: 1173, startPoint y: 597, endPoint x: 976, endPoint y: 592, distance: 197.1
click at [989, 592] on div "[URL][DOMAIN_NAME]" at bounding box center [1234, 604] width 489 height 33
copy span "[URL][DOMAIN_NAME]"
click at [1457, 71] on button "Edit Knowledge" at bounding box center [1483, 82] width 100 height 24
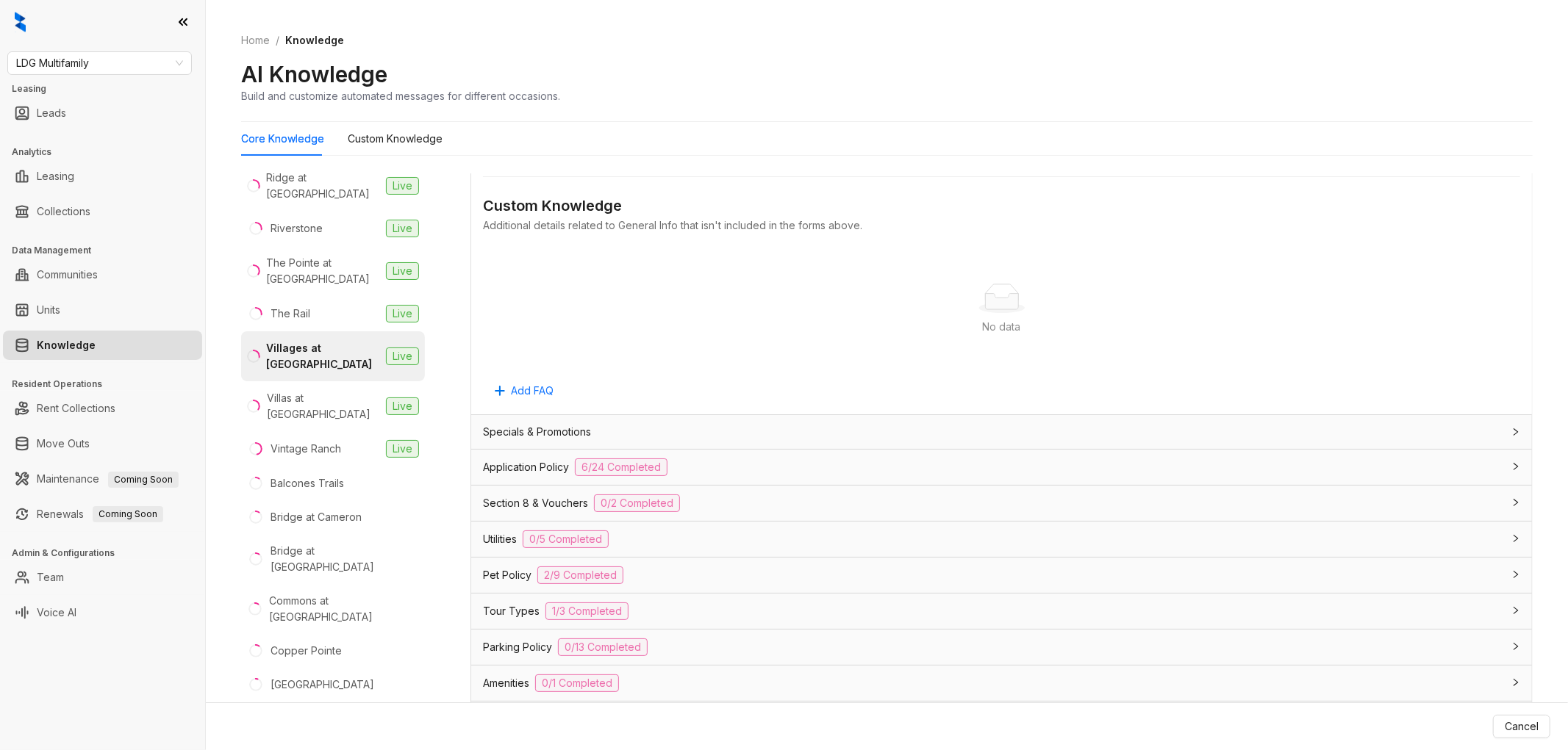
scroll to position [1070, 0]
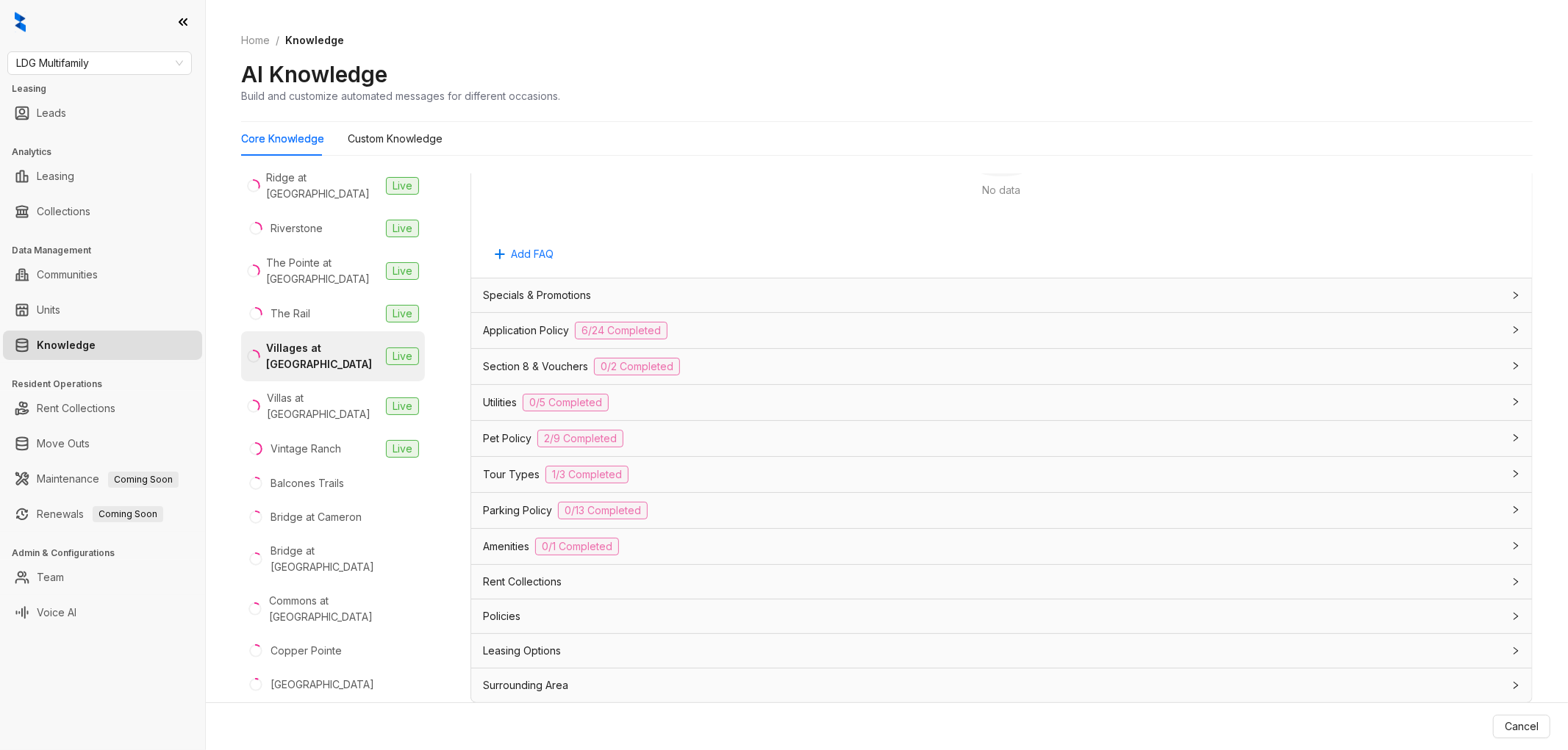
click at [743, 333] on div "Application Policy 6/24 Completed" at bounding box center [992, 330] width 1020 height 18
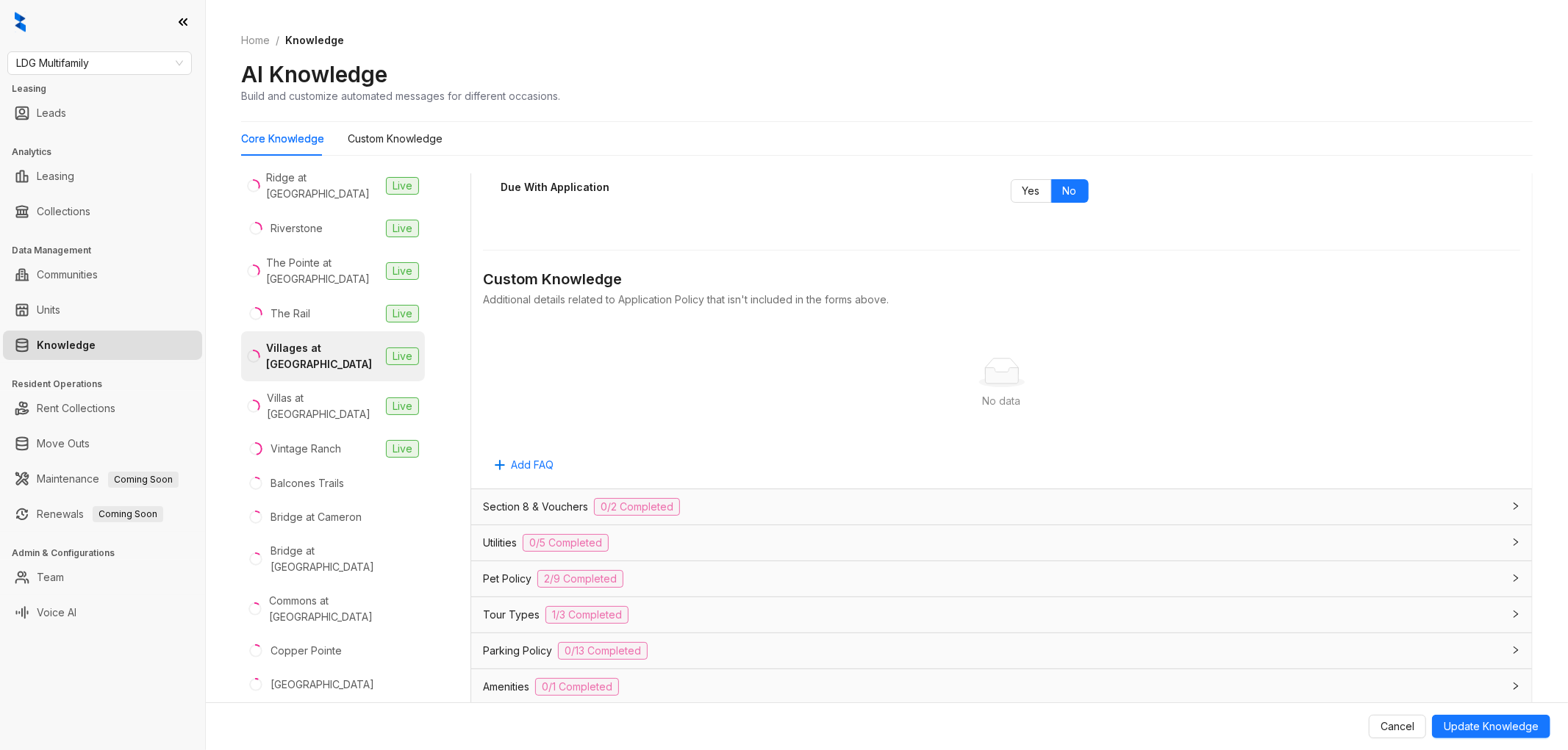
scroll to position [2621, 0]
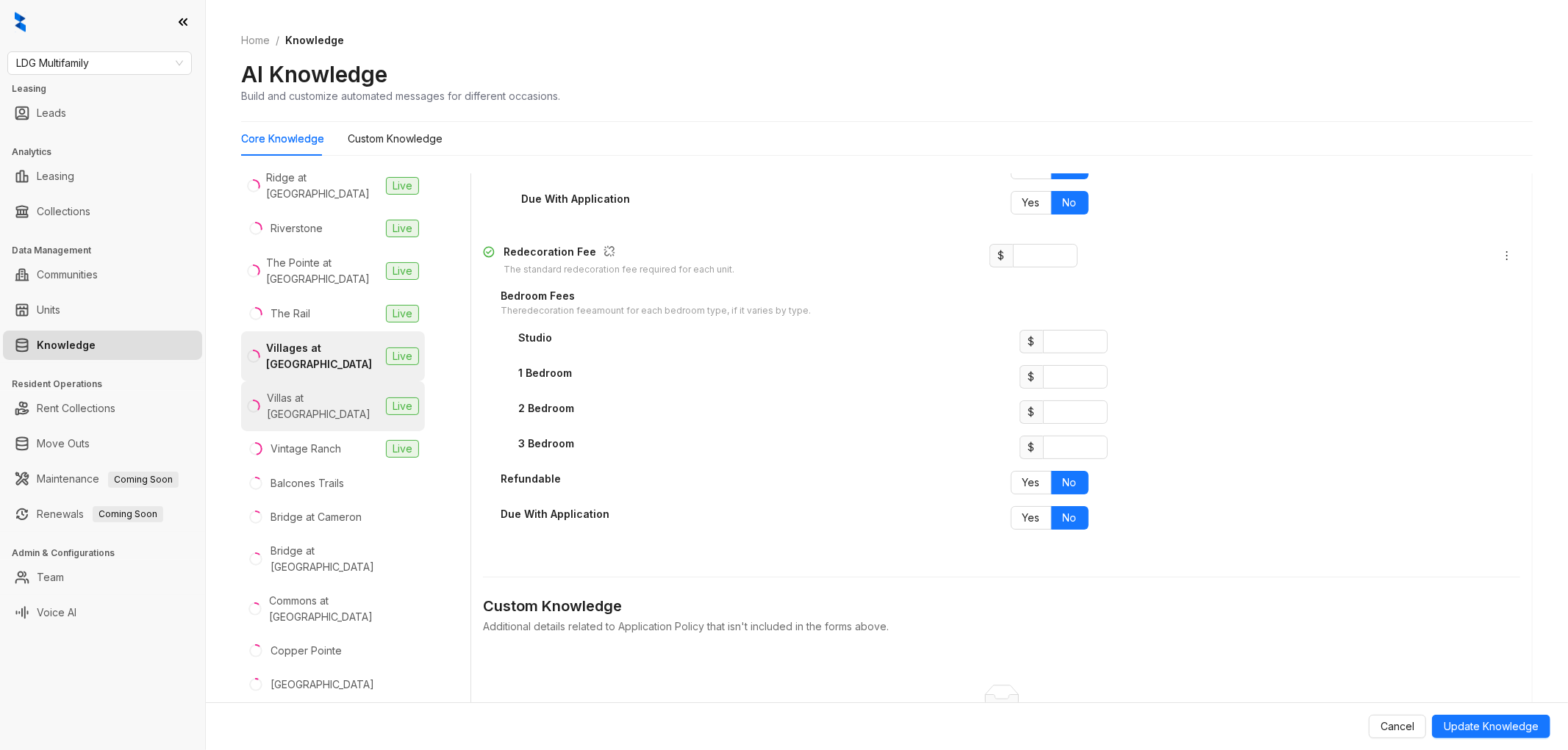
click at [321, 392] on div "Villas at [GEOGRAPHIC_DATA]" at bounding box center [323, 407] width 113 height 33
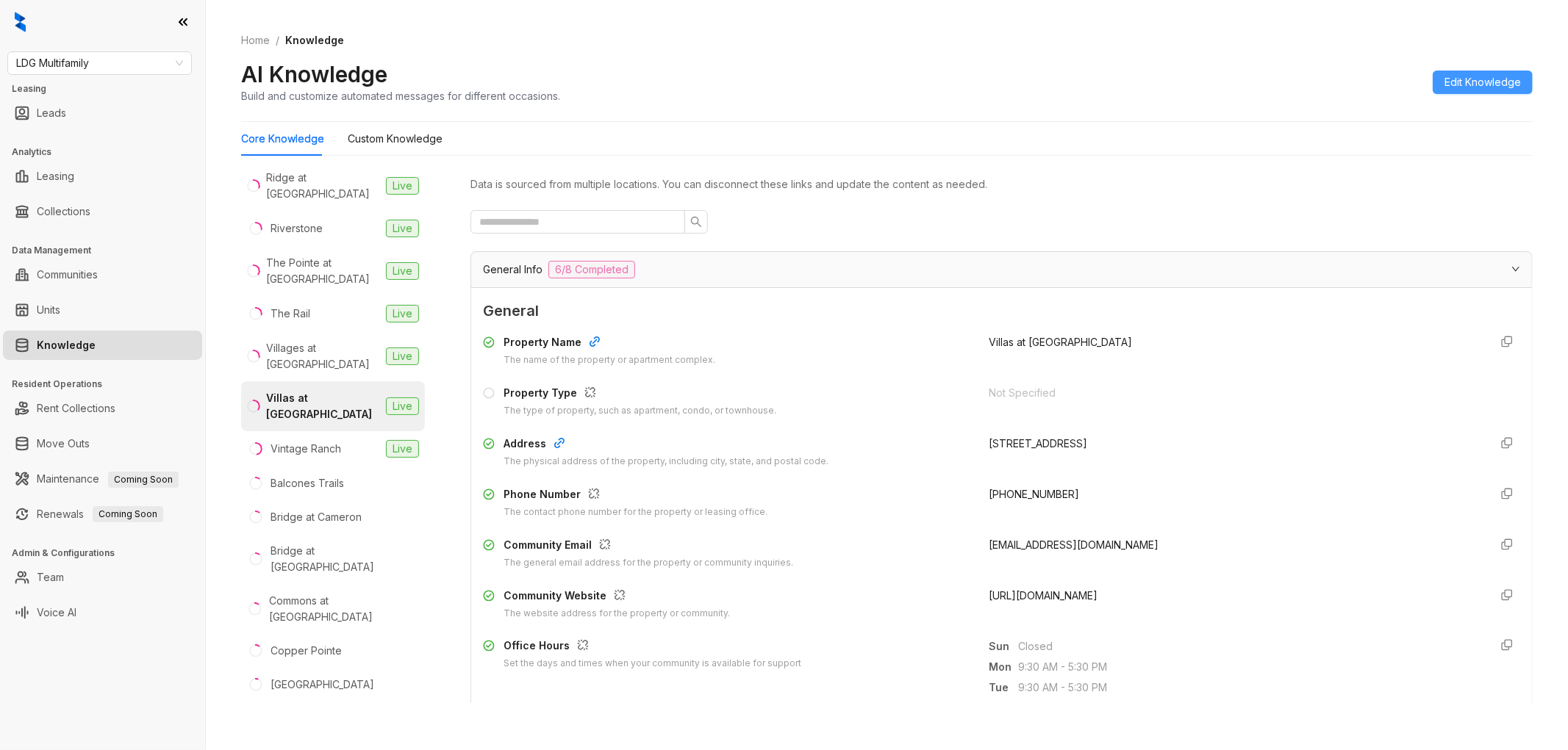
click at [1459, 77] on span "Edit Knowledge" at bounding box center [1483, 82] width 77 height 16
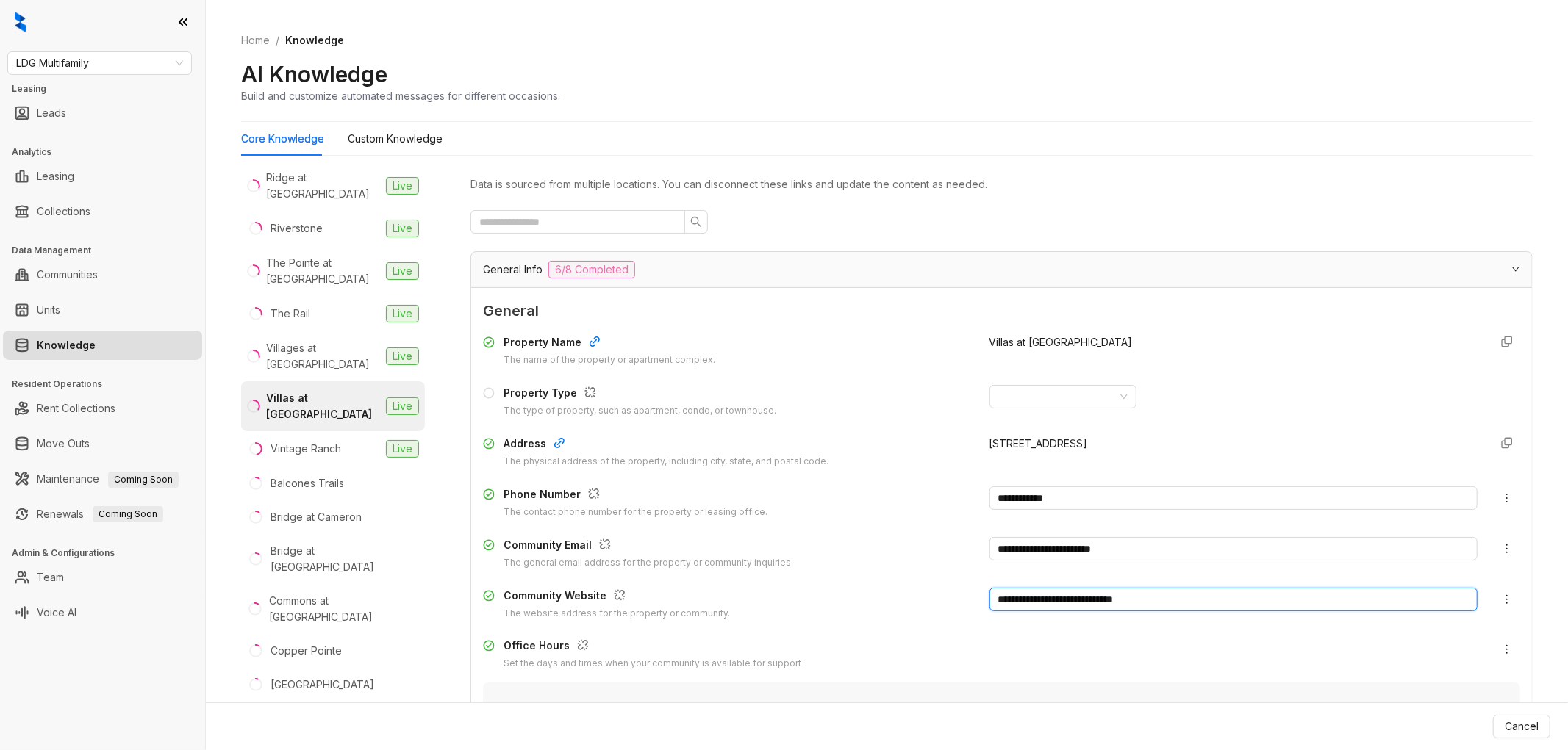
drag, startPoint x: 1178, startPoint y: 604, endPoint x: 939, endPoint y: 596, distance: 239.1
click at [939, 596] on div "**********" at bounding box center [1001, 604] width 1037 height 33
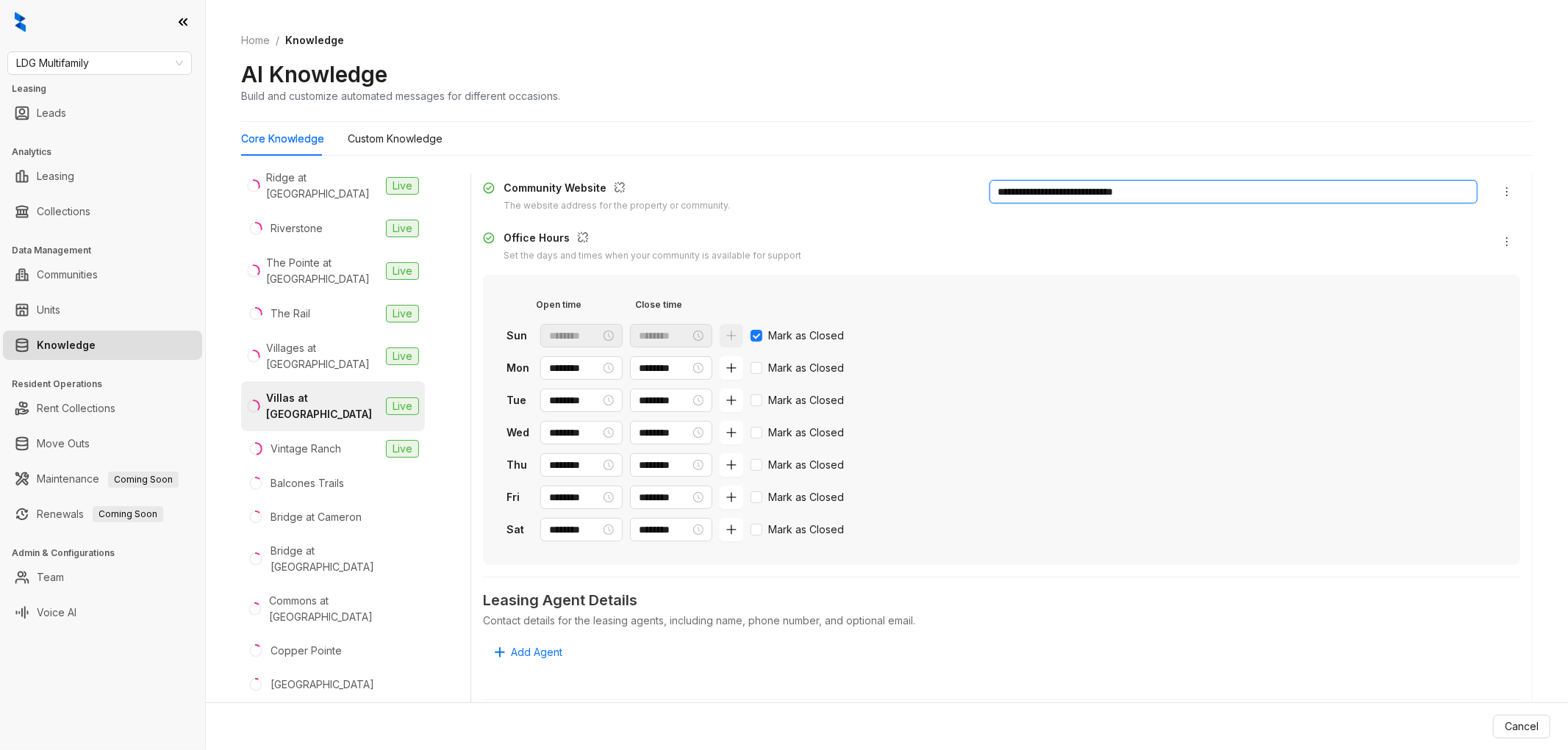
scroll to position [898, 0]
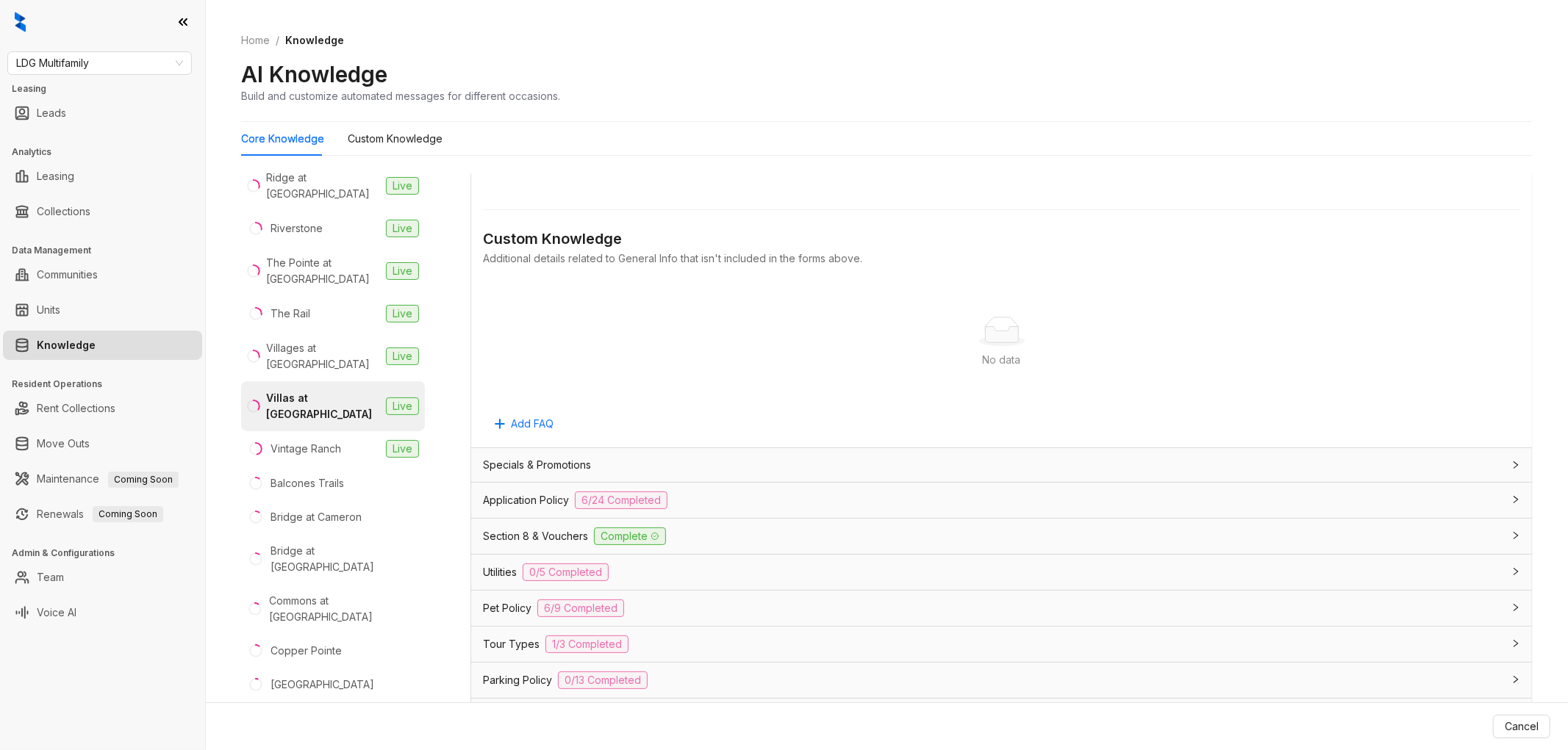
click at [719, 498] on div "Application Policy 6/24 Completed" at bounding box center [992, 500] width 1020 height 18
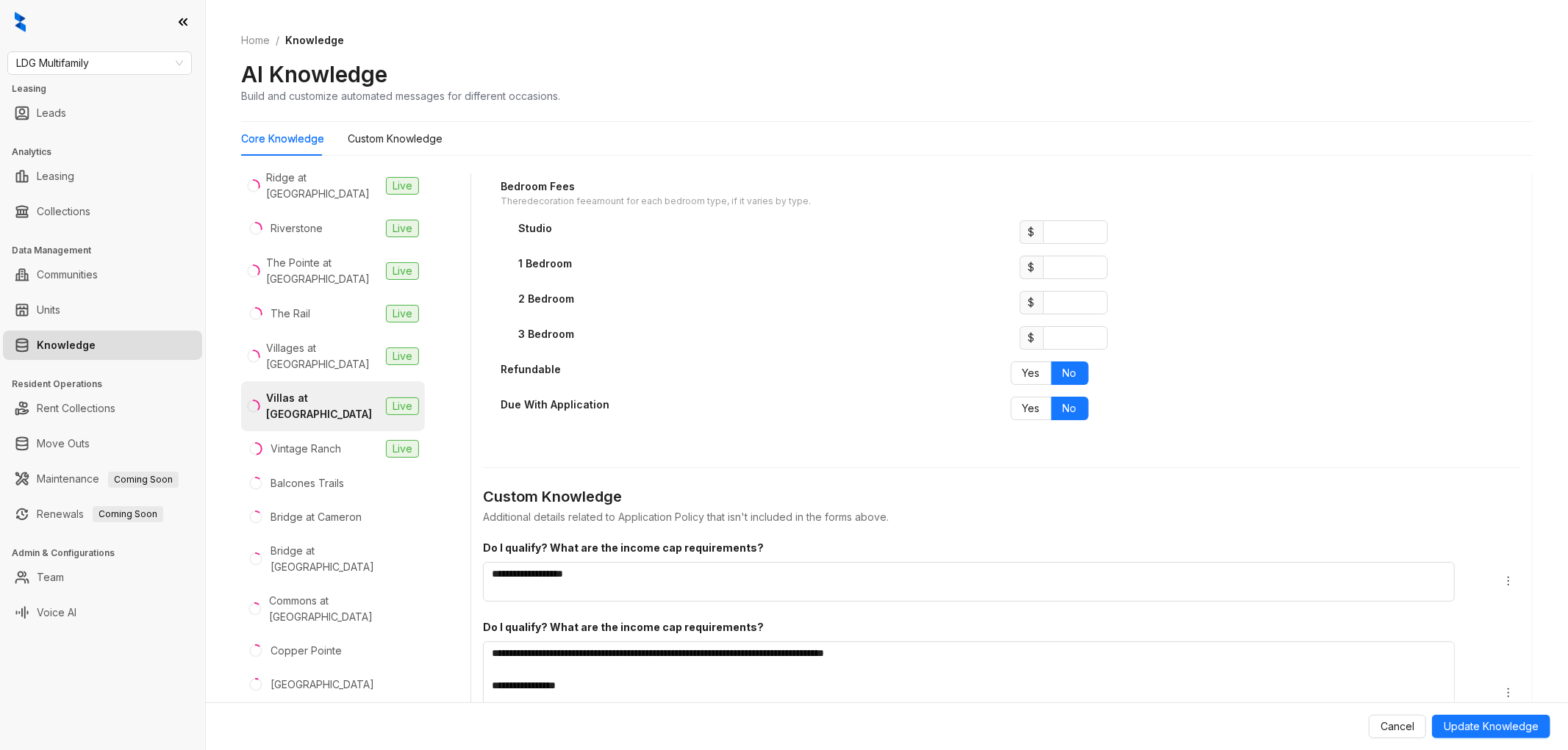
scroll to position [2857, 0]
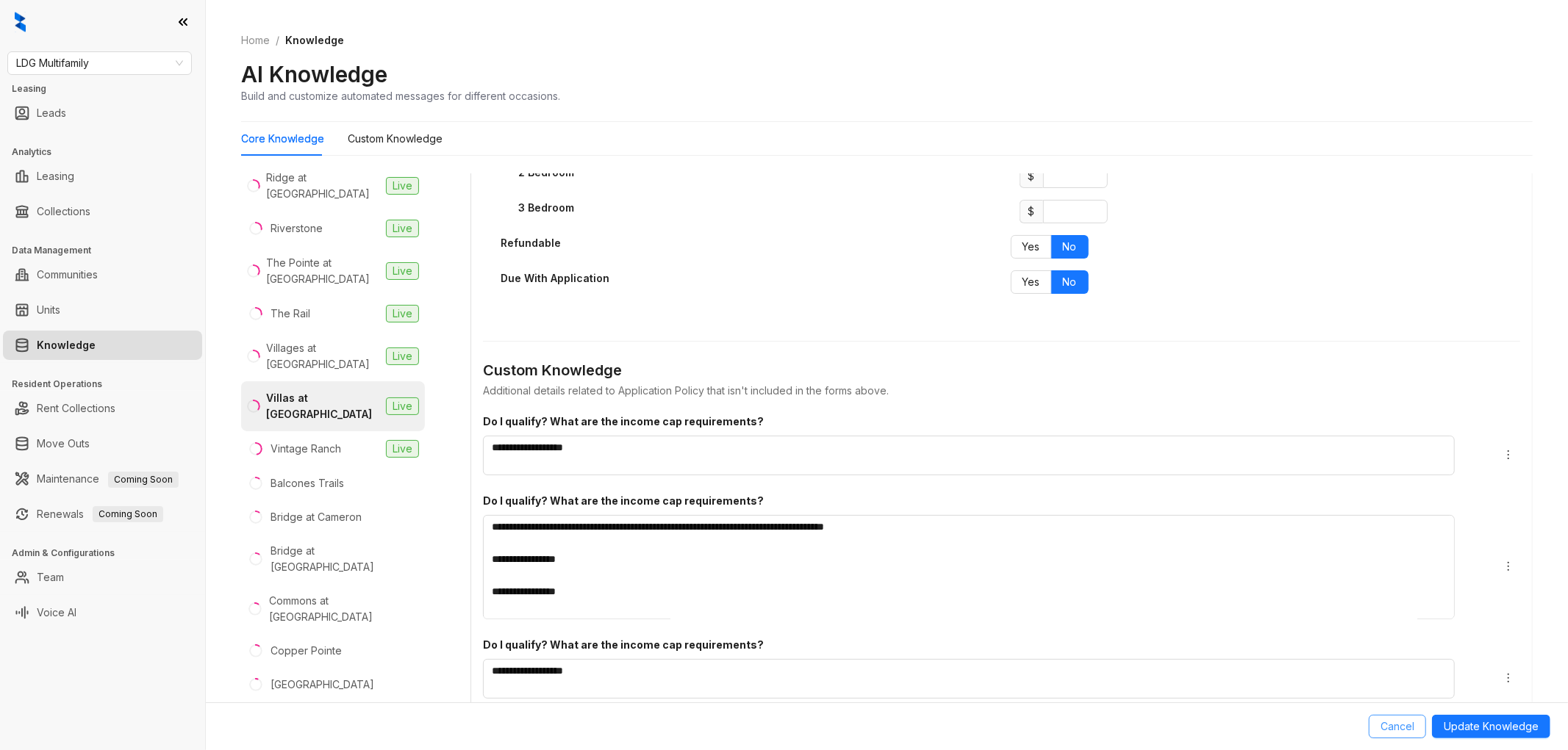
click at [1393, 726] on span "Cancel" at bounding box center [1398, 727] width 34 height 16
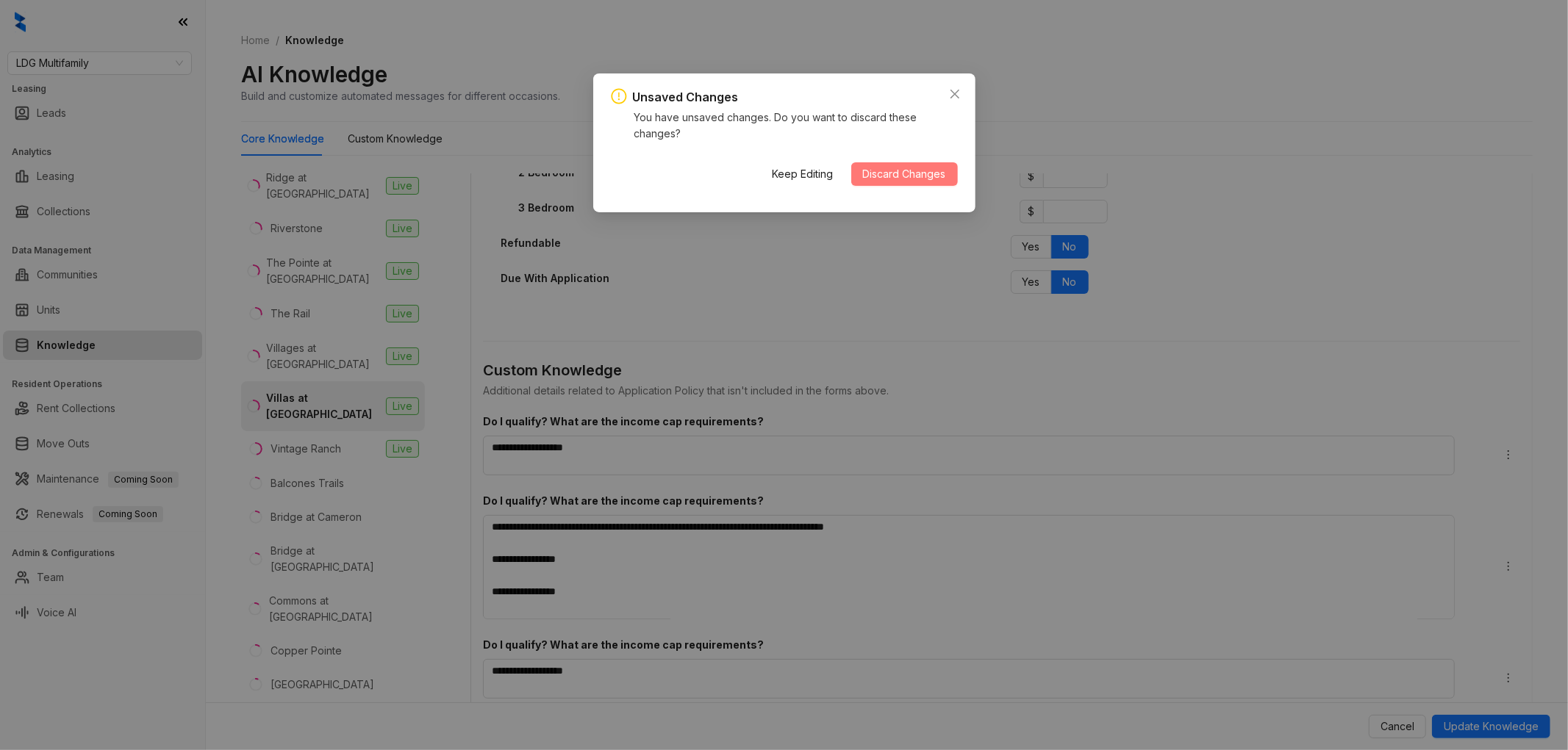
click at [892, 172] on span "Discard Changes" at bounding box center [905, 175] width 83 height 16
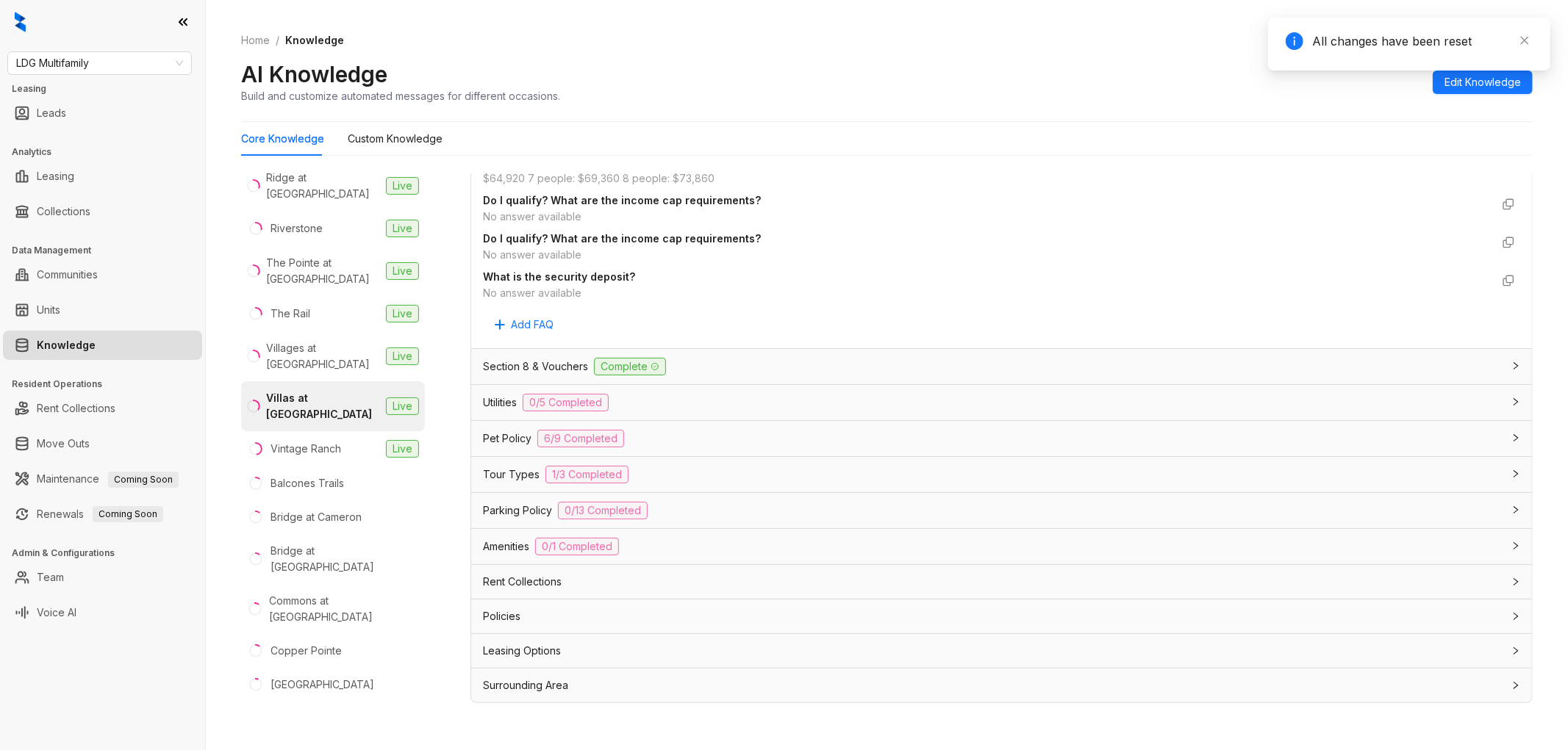
scroll to position [2471, 0]
